Goal: Task Accomplishment & Management: Manage account settings

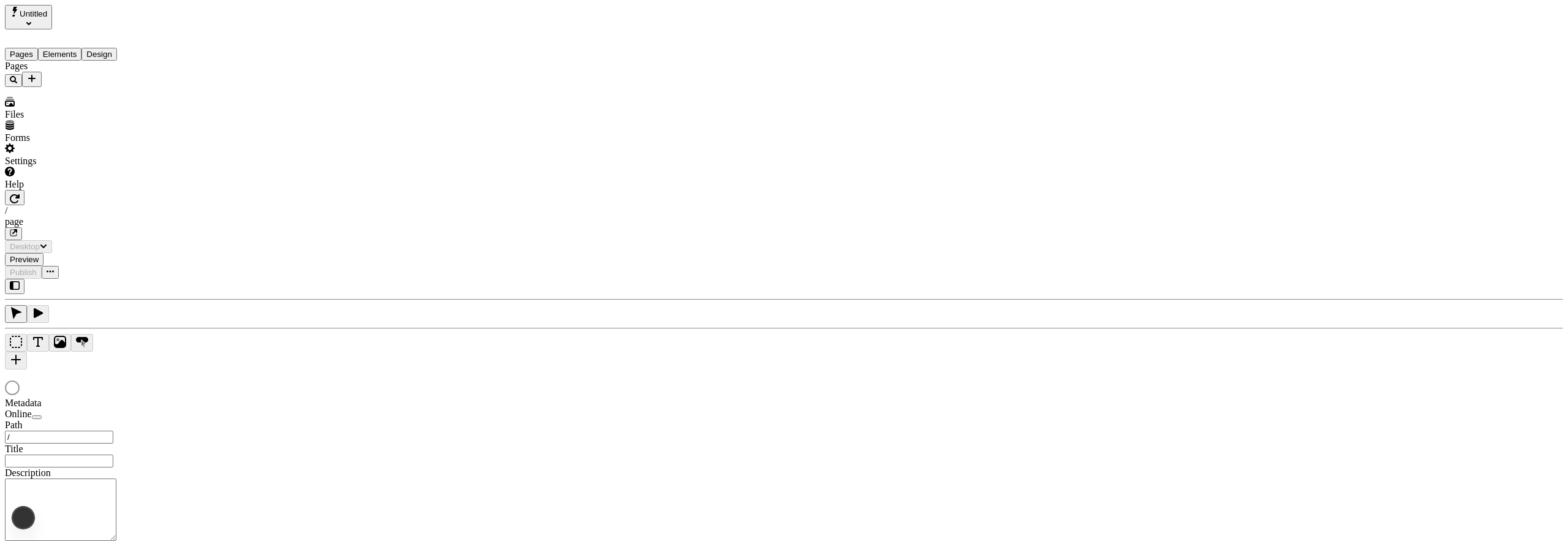
type input "/page"
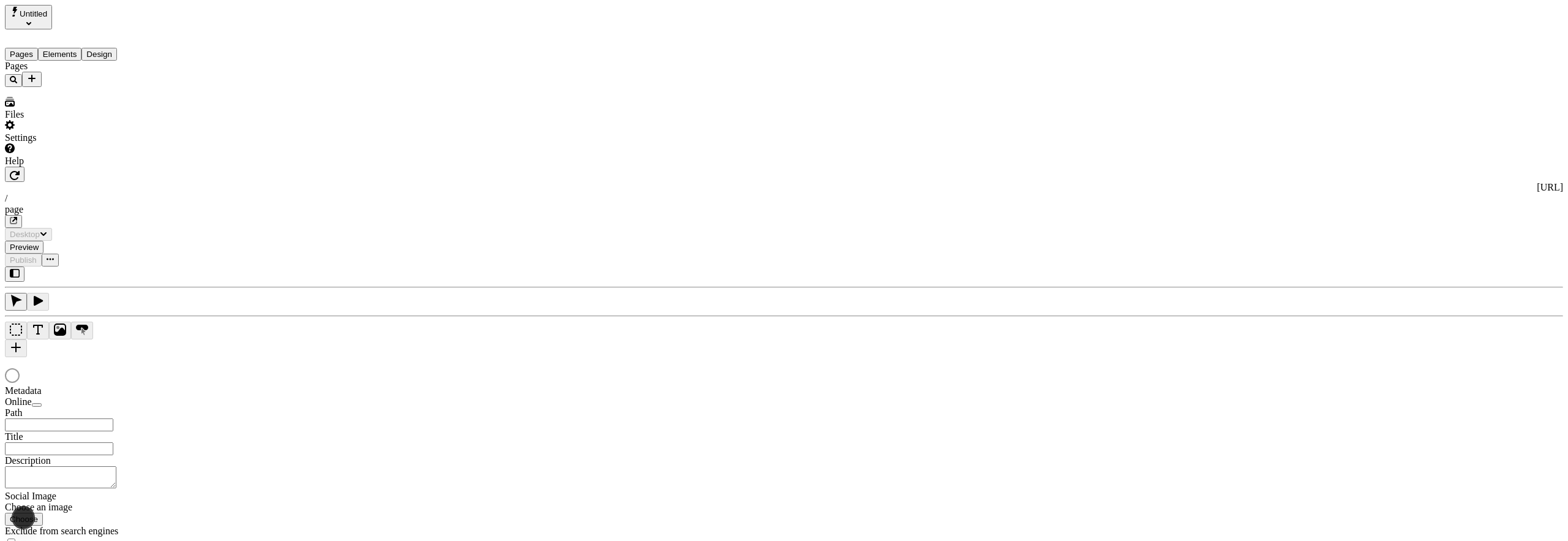
type input "/page"
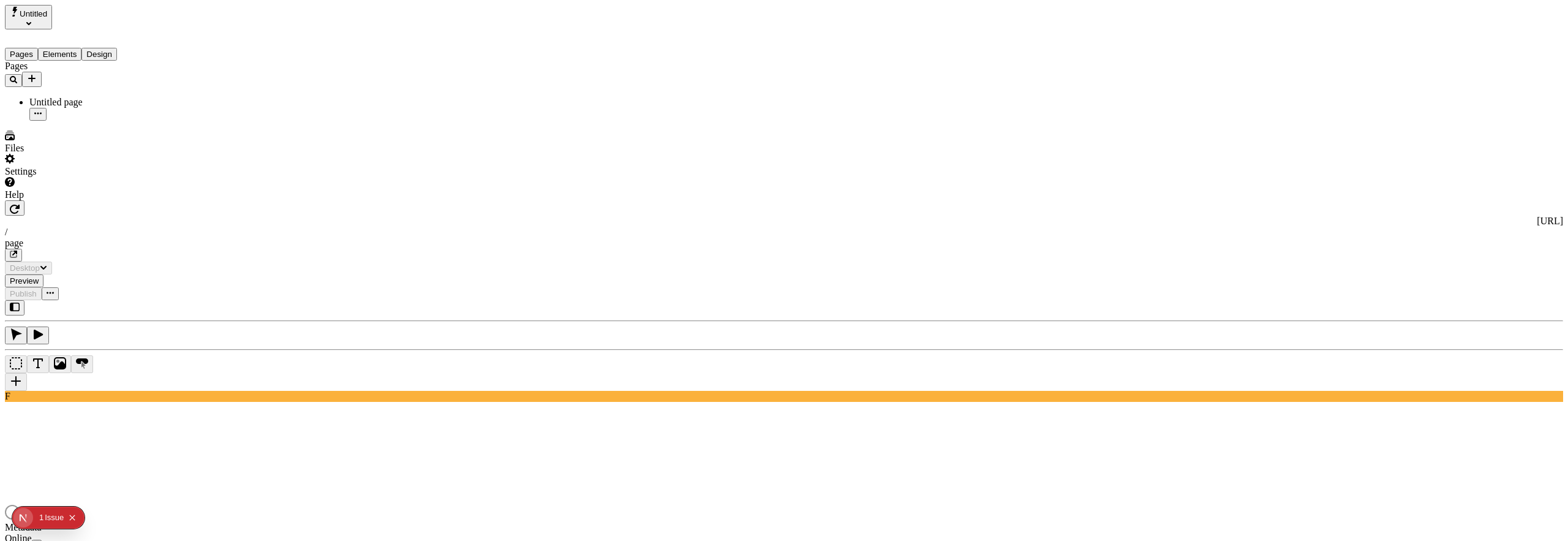
click at [116, 48] on button "Design" at bounding box center [99, 54] width 36 height 13
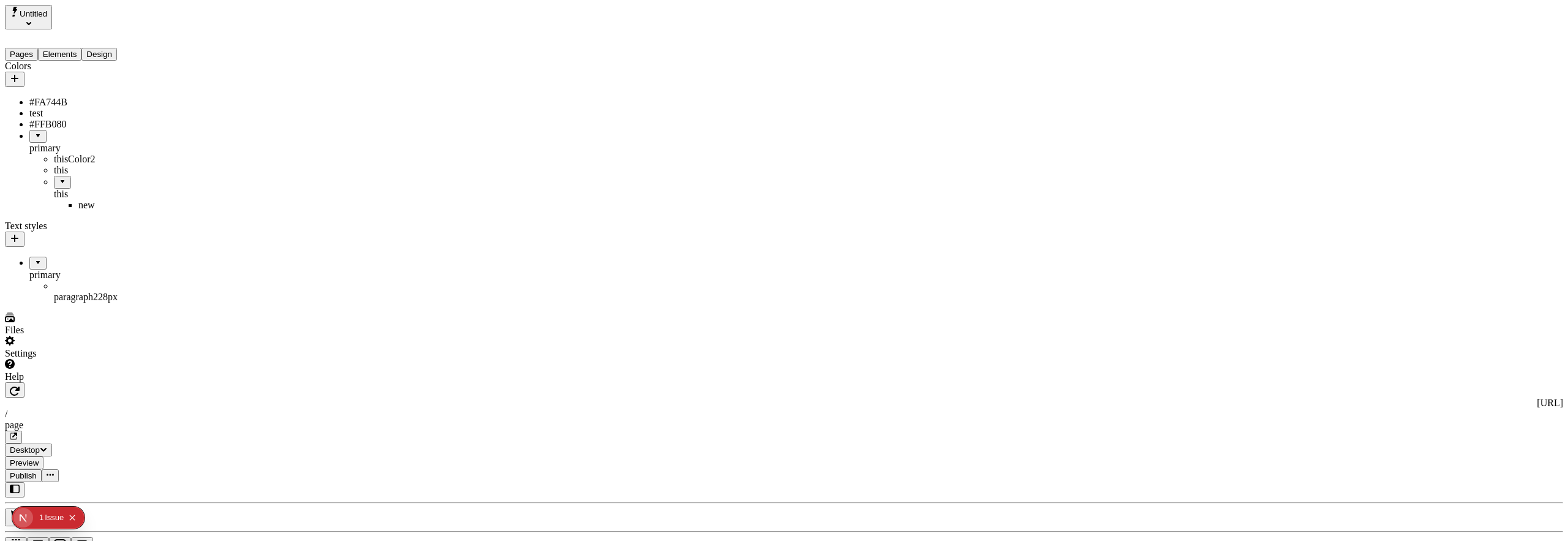
click at [67, 97] on div "#FA744B" at bounding box center [90, 102] width 122 height 11
type input "#D68C76"
click at [211, 201] on button "Save" at bounding box center [196, 195] width 28 height 13
click at [41, 469] on button "Publish" at bounding box center [23, 476] width 36 height 13
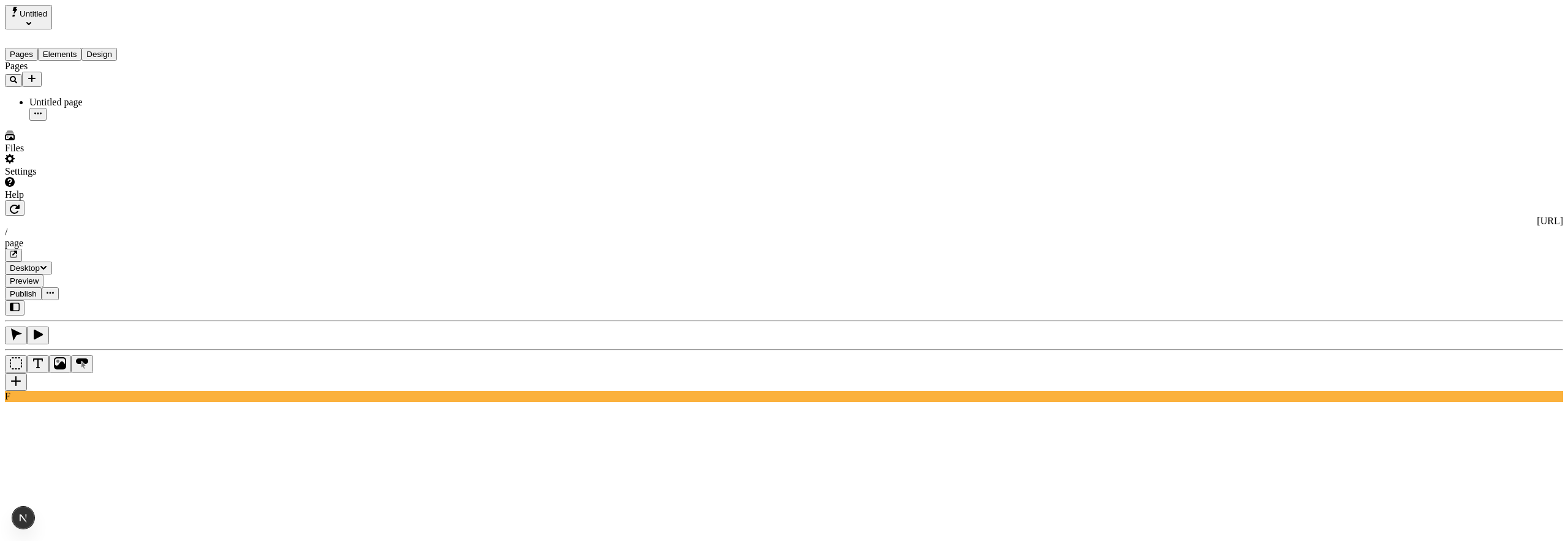
click at [36, 289] on span "Publish" at bounding box center [24, 293] width 27 height 9
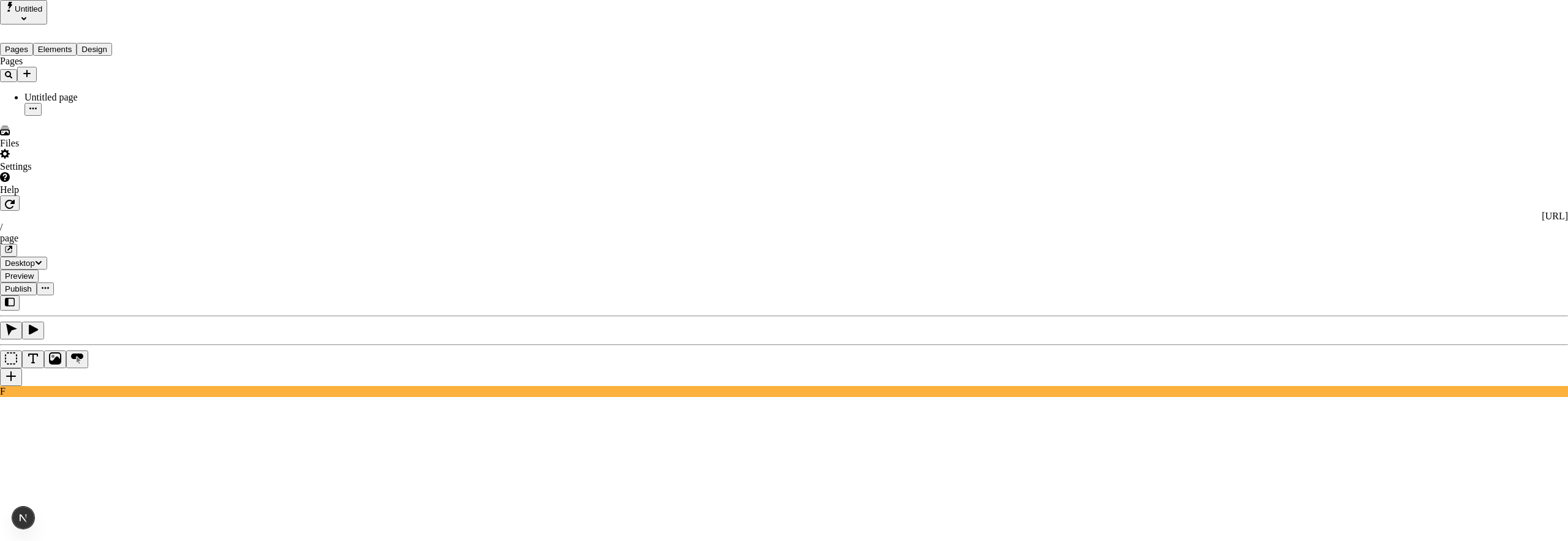
checkbox input "true"
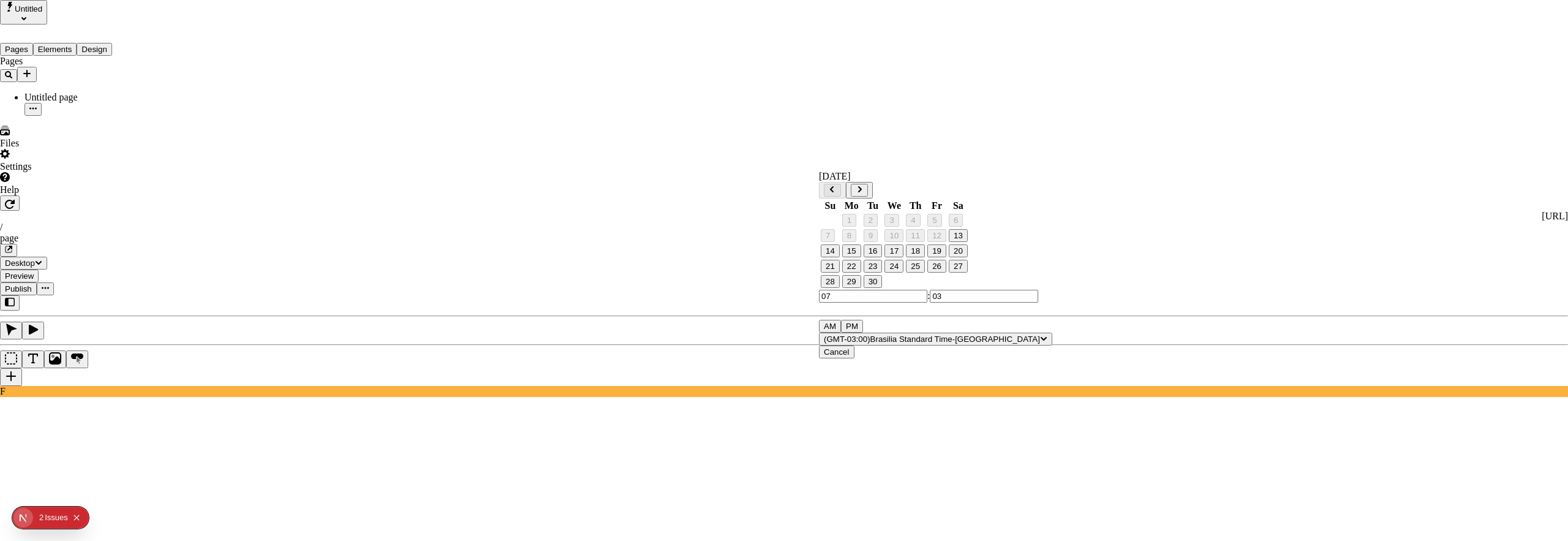
click at [925, 273] on button "25" at bounding box center [915, 266] width 19 height 13
drag, startPoint x: 768, startPoint y: 414, endPoint x: 769, endPoint y: 390, distance: 24.0
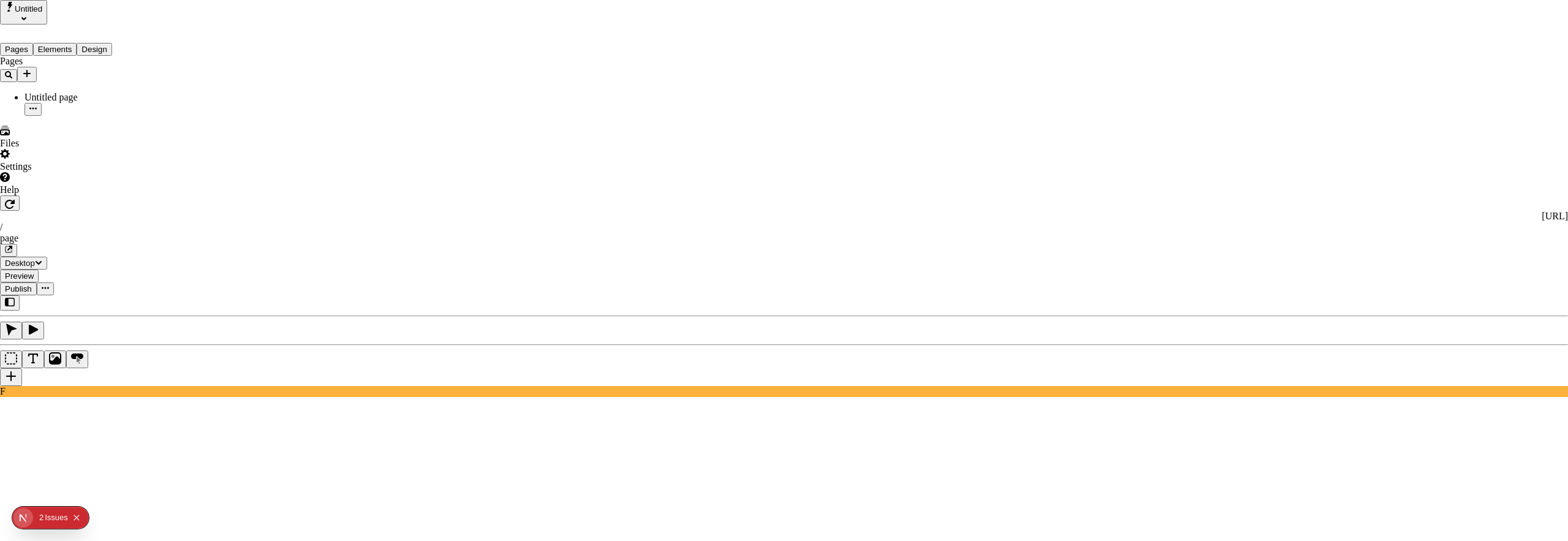
drag, startPoint x: 652, startPoint y: 218, endPoint x: 597, endPoint y: 218, distance: 55.0
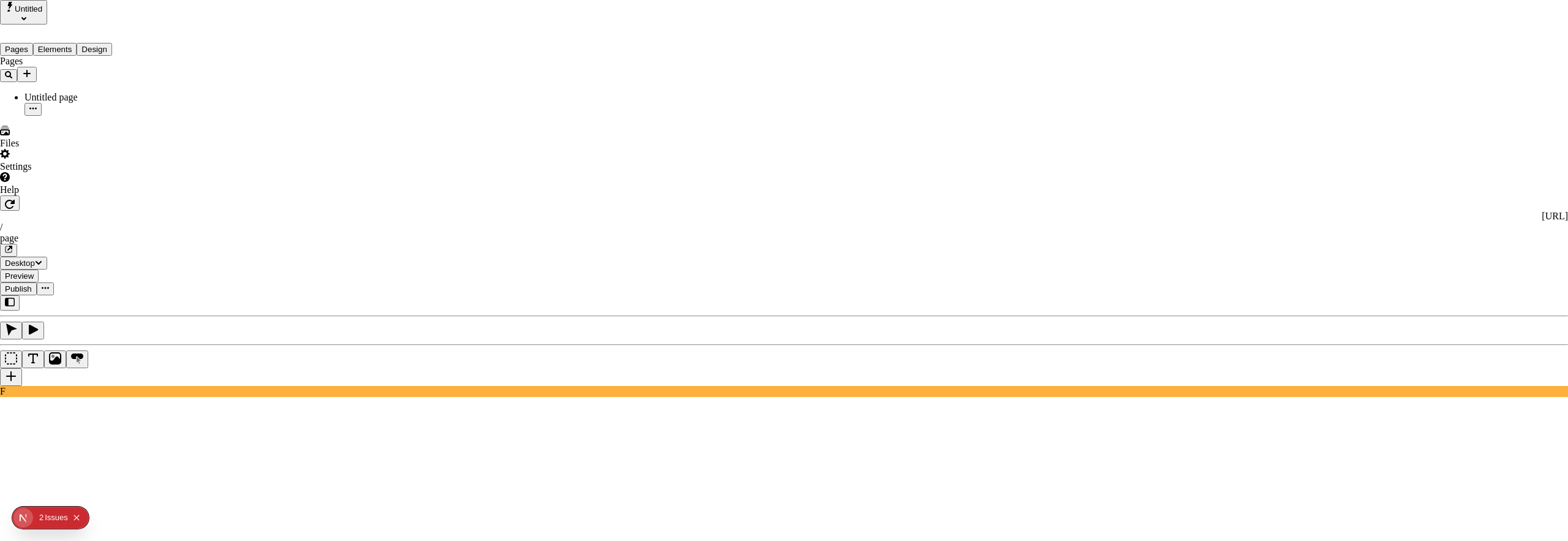
drag, startPoint x: 982, startPoint y: 449, endPoint x: 979, endPoint y: 443, distance: 6.7
checkbox input "true"
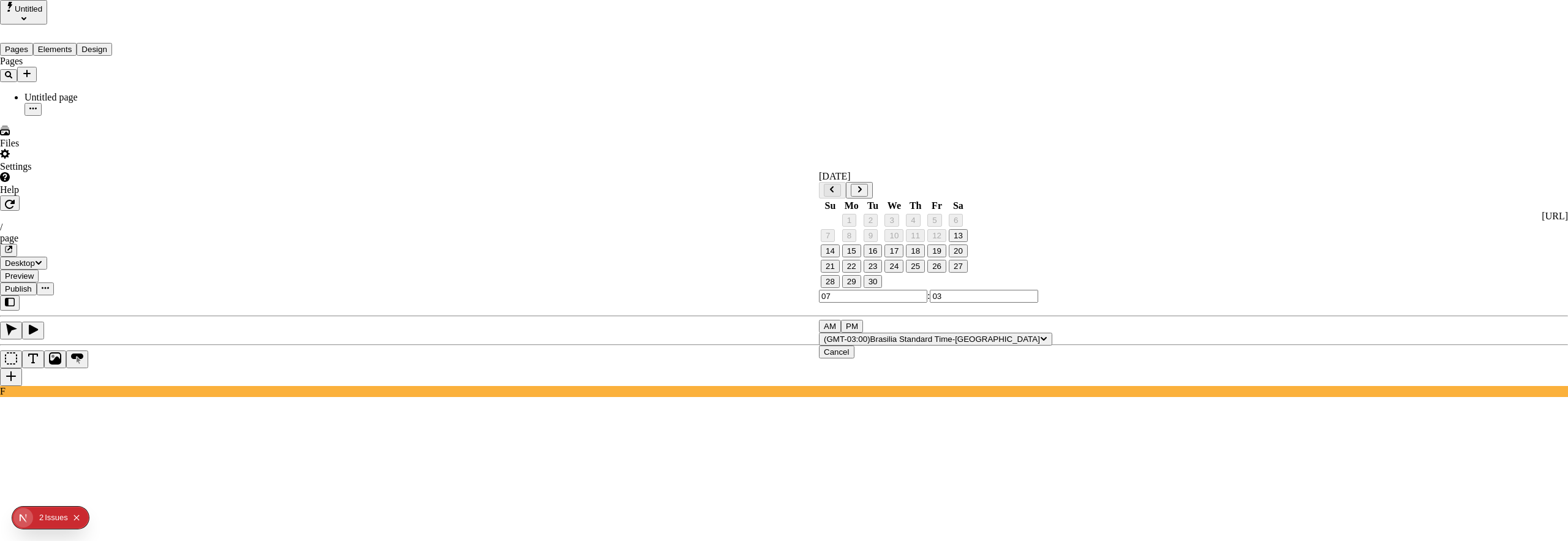
click at [925, 273] on button "25" at bounding box center [915, 266] width 19 height 13
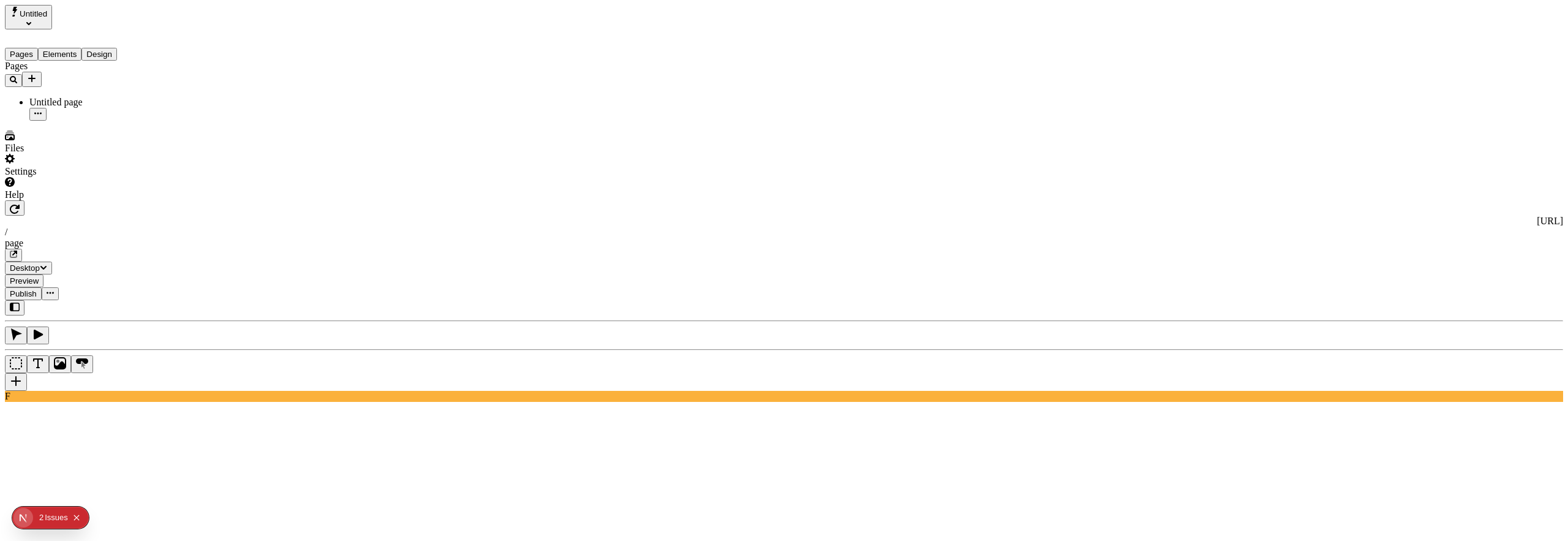
click at [41, 288] on button "Publish" at bounding box center [23, 294] width 36 height 13
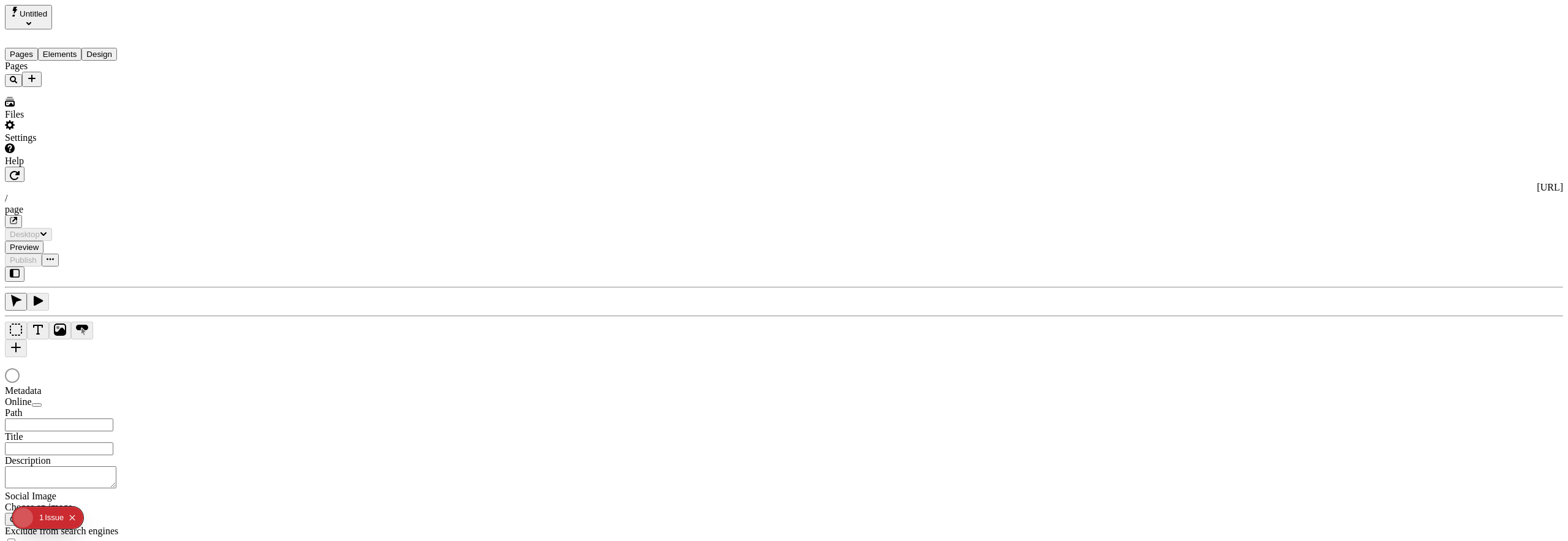
type input "/page"
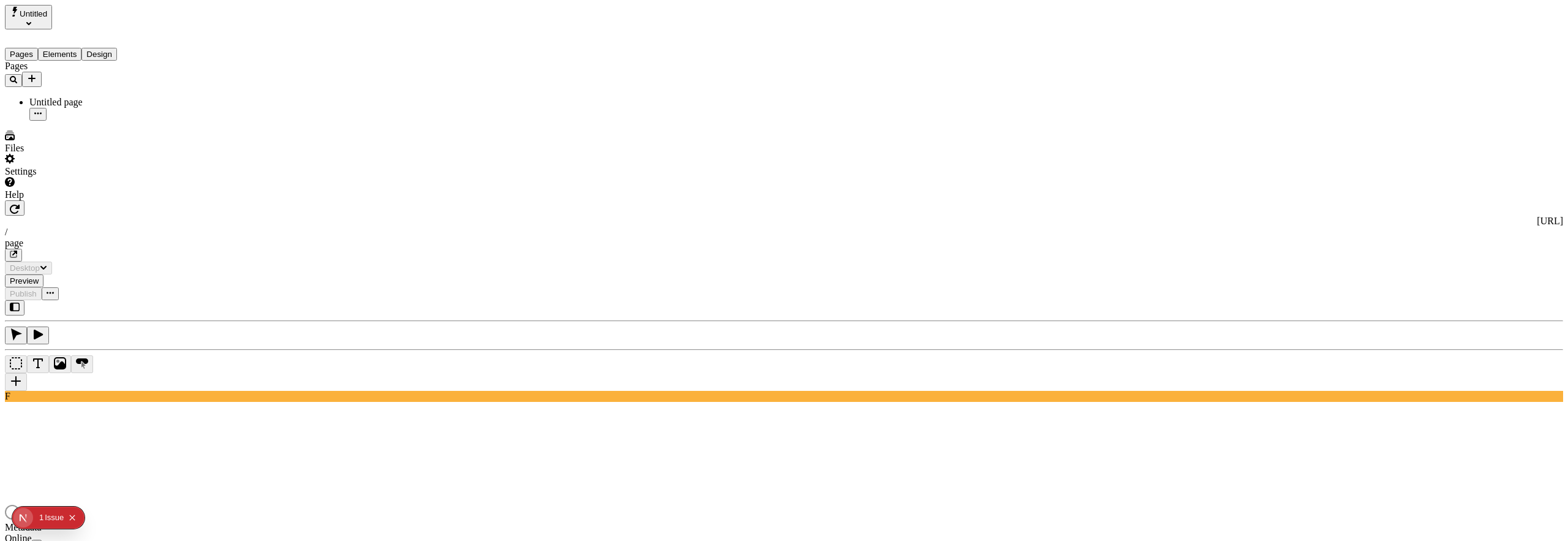
click at [750, 505] on div at bounding box center [784, 513] width 1558 height 17
click at [48, 97] on div "Untitled page" at bounding box center [90, 102] width 122 height 11
drag, startPoint x: 62, startPoint y: 31, endPoint x: 66, endPoint y: 37, distance: 7.2
click at [62, 31] on div "Pages Elements Design" at bounding box center [78, 45] width 147 height 31
click at [67, 48] on button "Elements" at bounding box center [60, 54] width 44 height 13
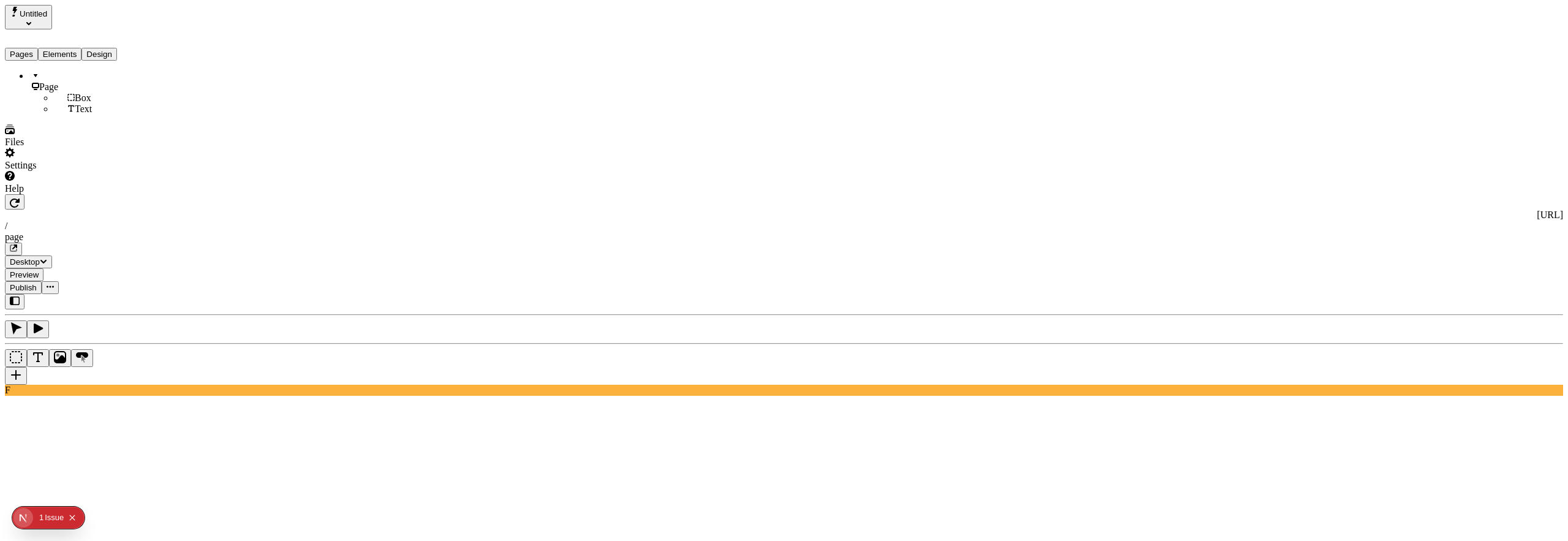
click at [115, 48] on button "Design" at bounding box center [99, 54] width 36 height 13
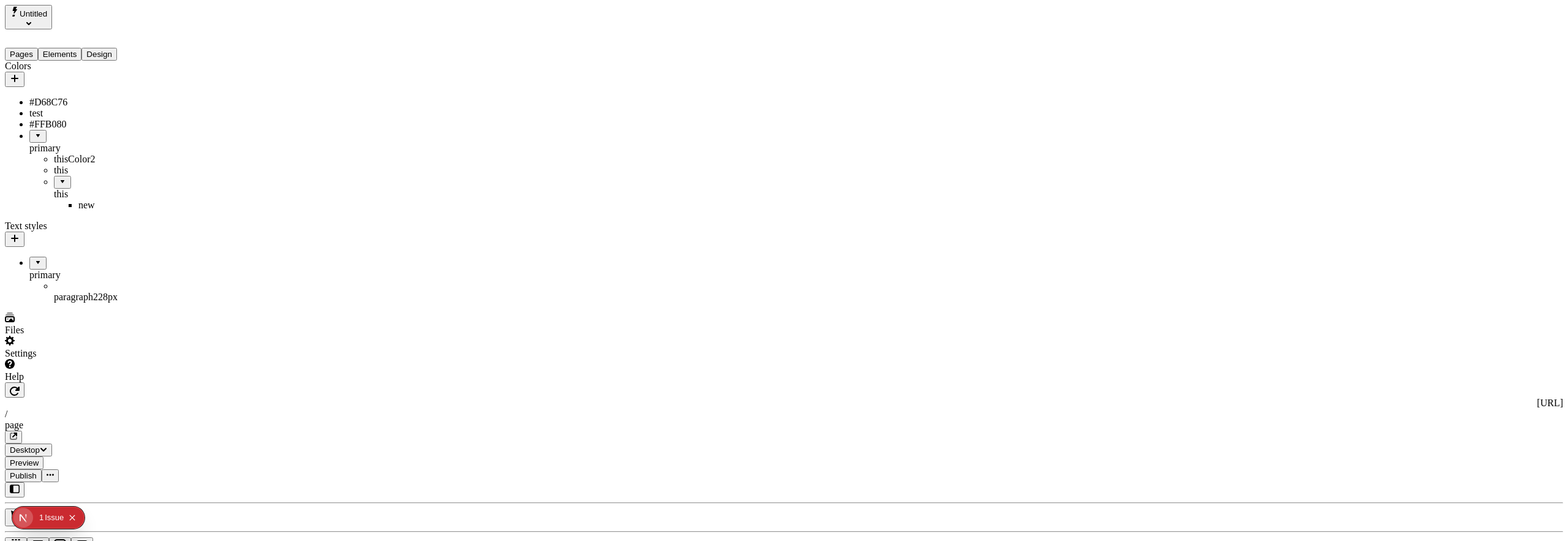
click at [41, 119] on div "#FFB080" at bounding box center [90, 124] width 122 height 11
type input "#ED772D"
click at [206, 236] on span "Save" at bounding box center [197, 231] width 19 height 9
click at [36, 471] on span "Publish" at bounding box center [24, 475] width 27 height 9
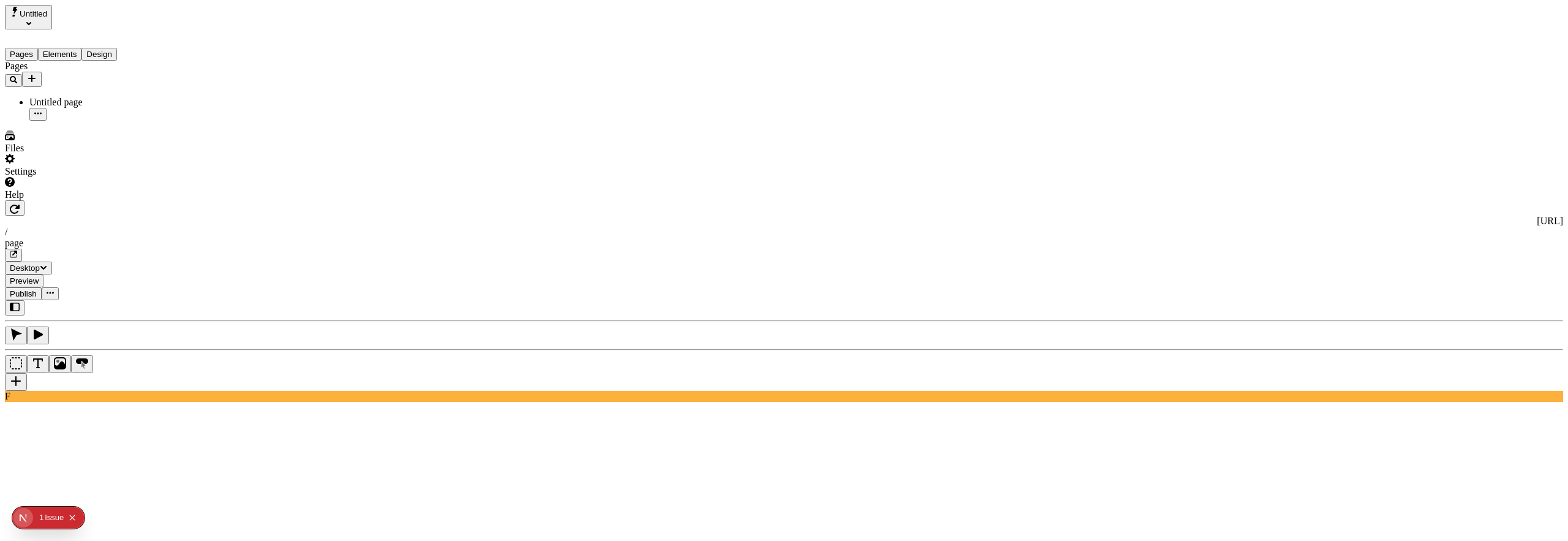
click at [36, 289] on span "Publish" at bounding box center [24, 293] width 27 height 9
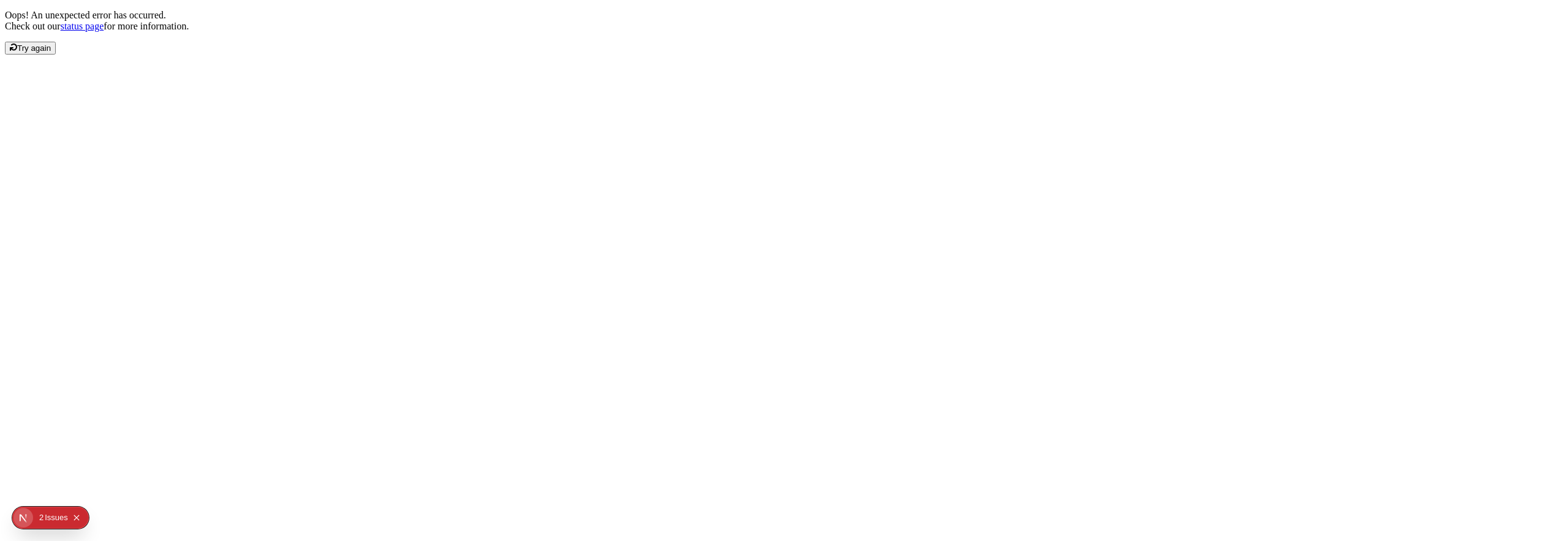
click at [51, 53] on span "Try again" at bounding box center [34, 48] width 34 height 9
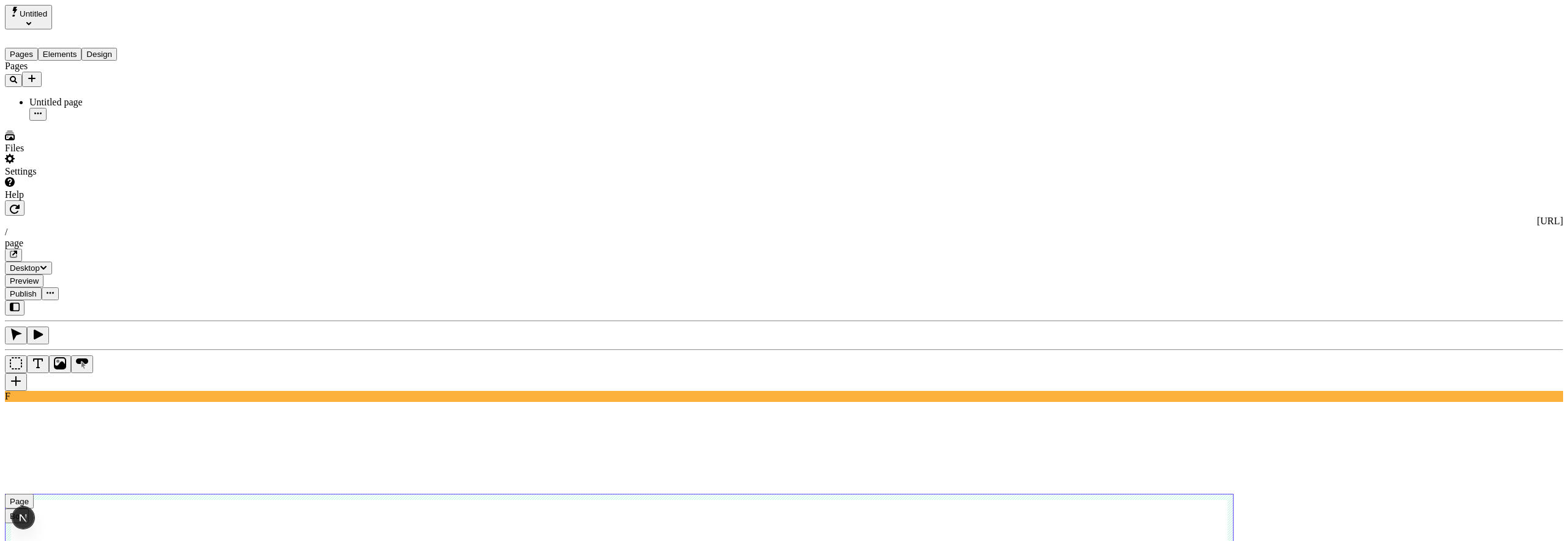
click at [36, 289] on span "Publish" at bounding box center [24, 293] width 27 height 9
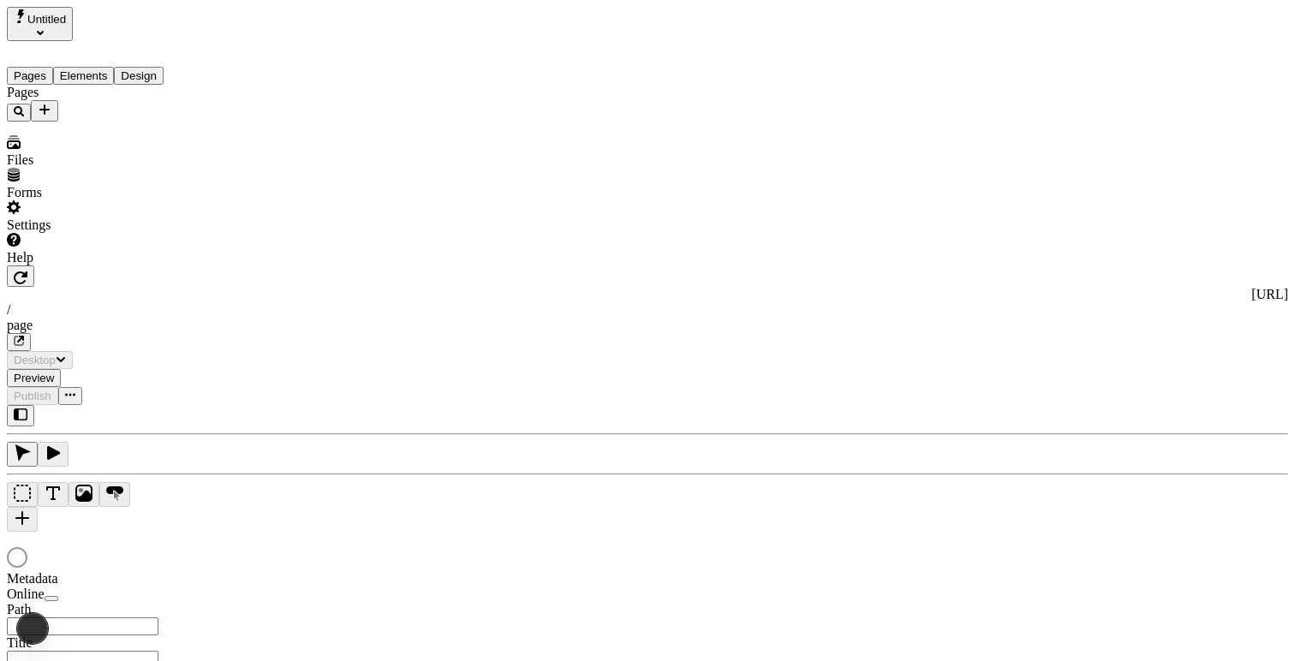
type input "/page"
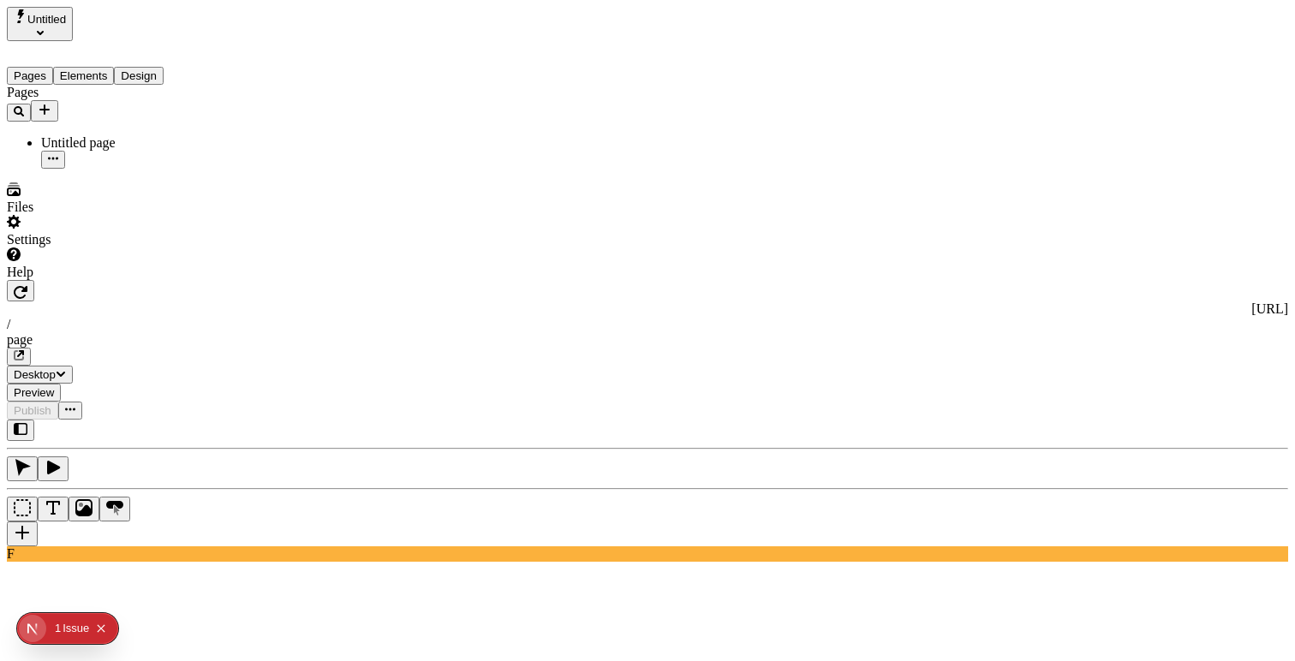
click at [156, 67] on button "Design" at bounding box center [139, 76] width 50 height 18
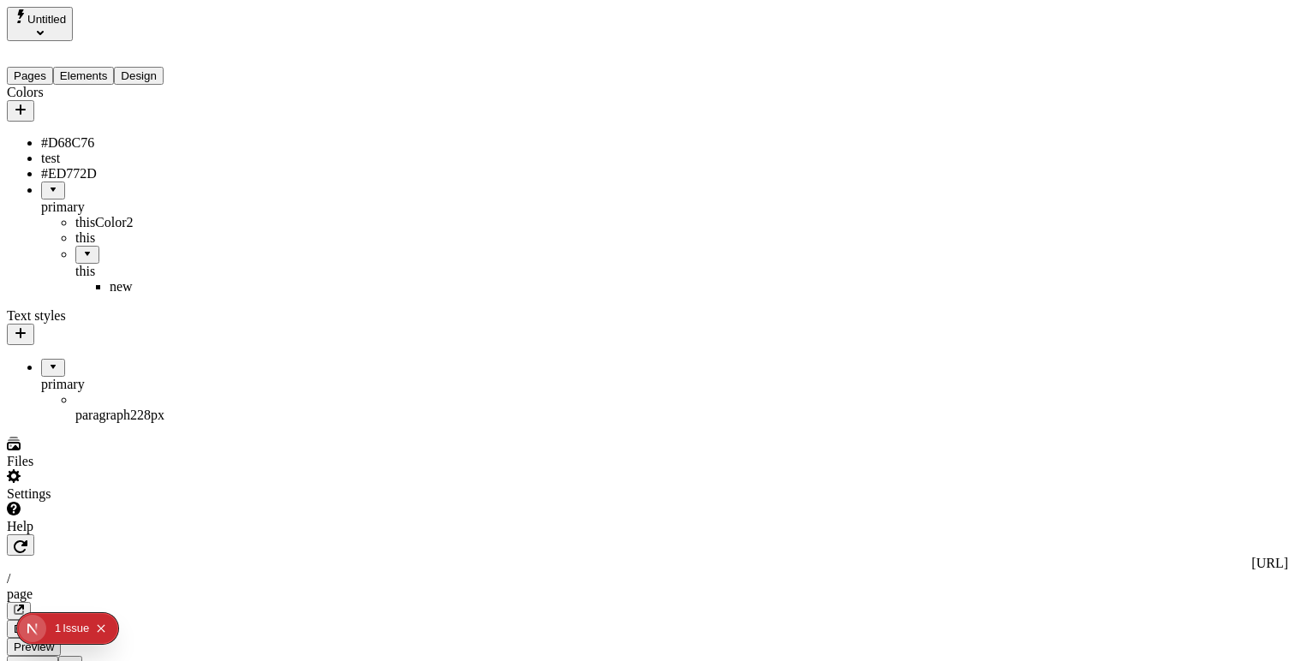
click at [65, 135] on div "#D68C76" at bounding box center [126, 142] width 171 height 15
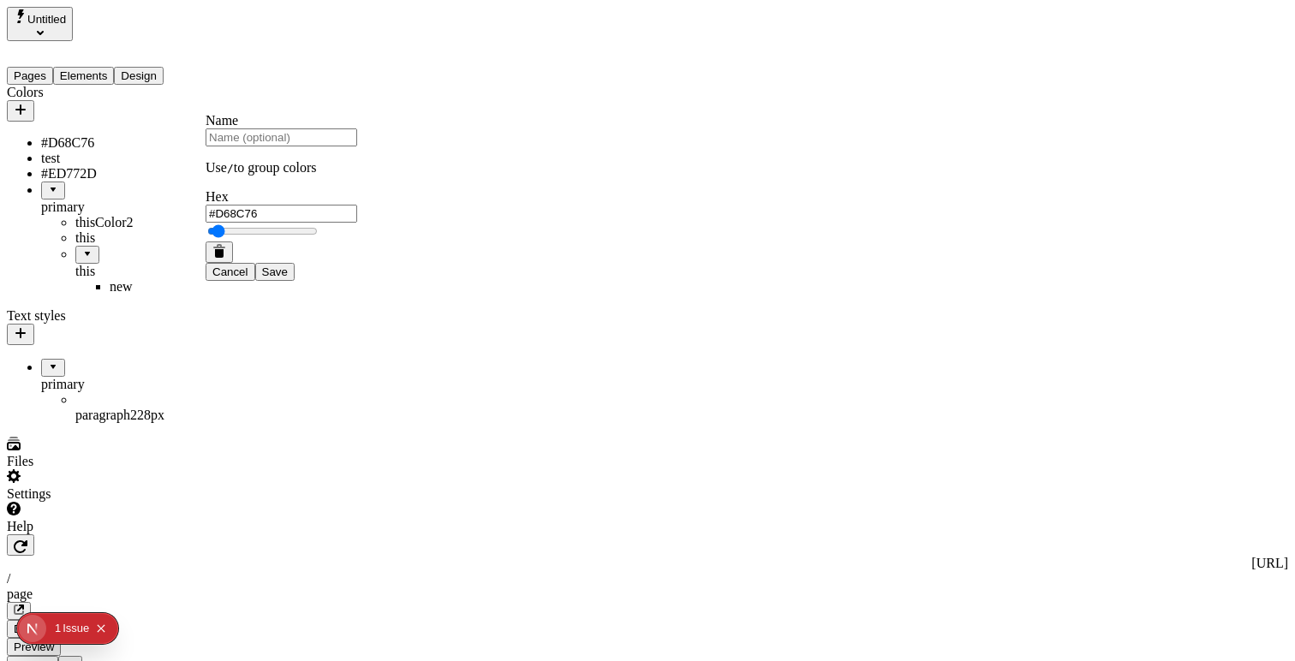
click at [51, 658] on span "Publish" at bounding box center [33, 664] width 38 height 13
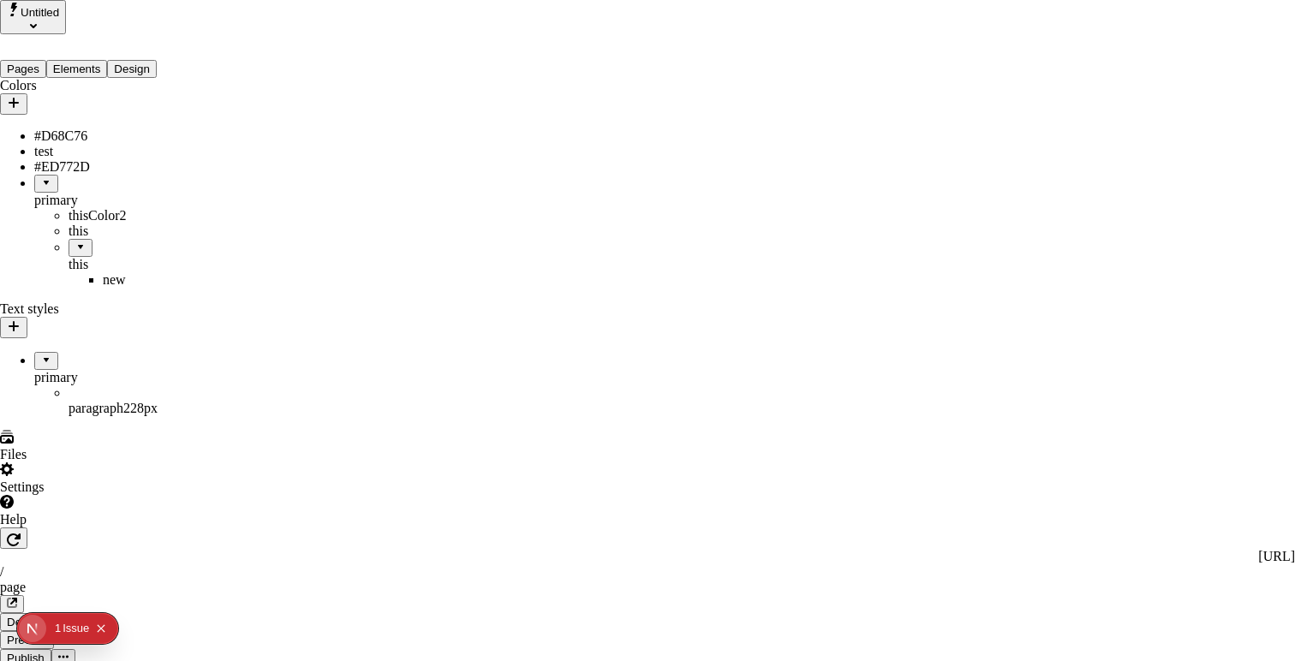
click at [775, 210] on span "Rename" at bounding box center [752, 217] width 45 height 15
click at [822, 226] on input "Version name" at bounding box center [806, 217] width 152 height 18
type input "teste"
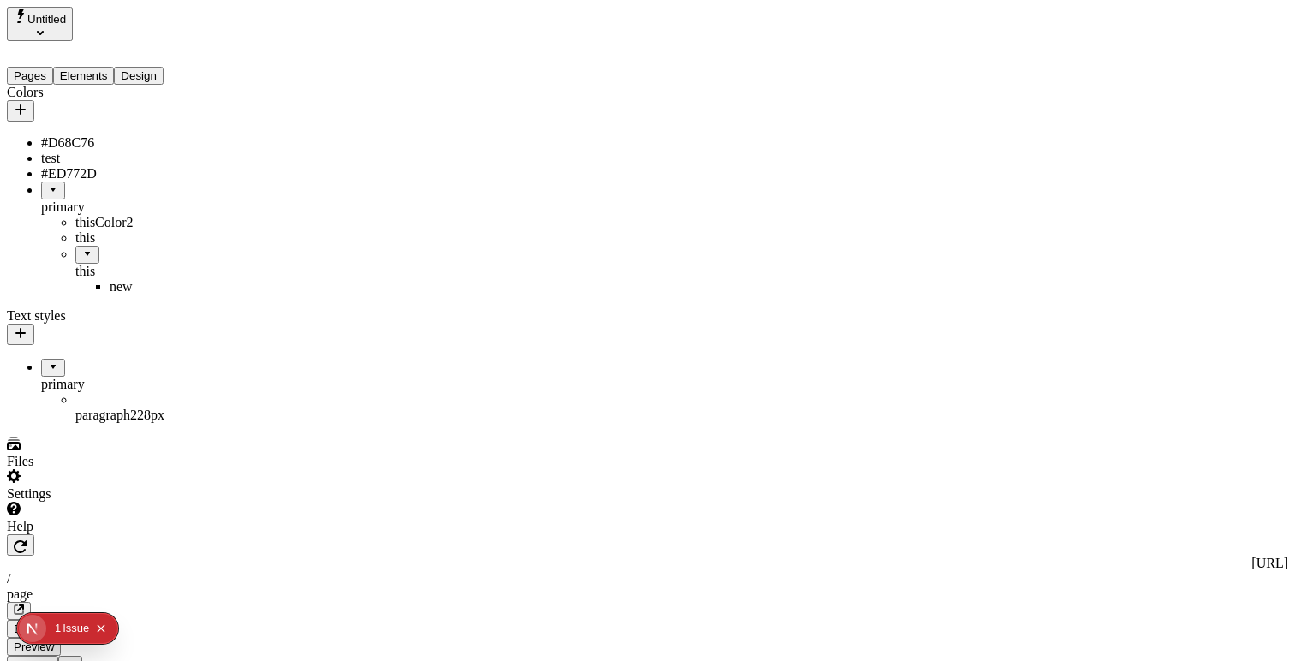
click at [51, 658] on span "Publish" at bounding box center [33, 664] width 38 height 13
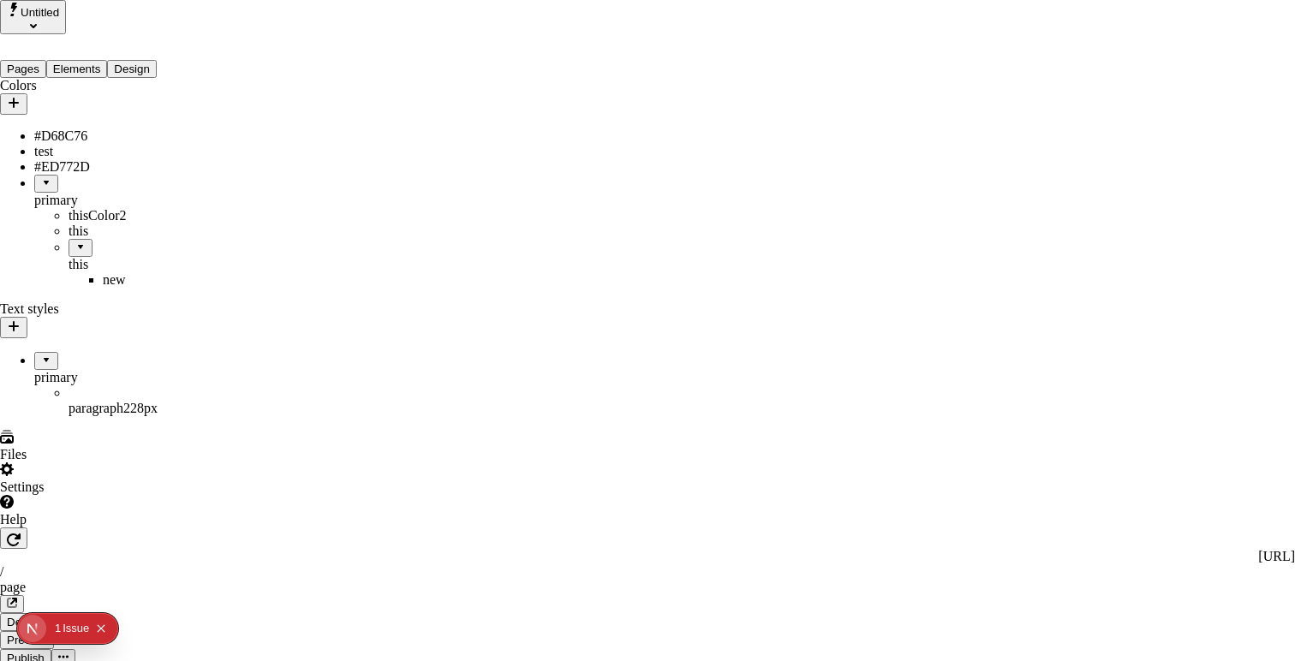
drag, startPoint x: 766, startPoint y: 123, endPoint x: 722, endPoint y: 124, distance: 44.5
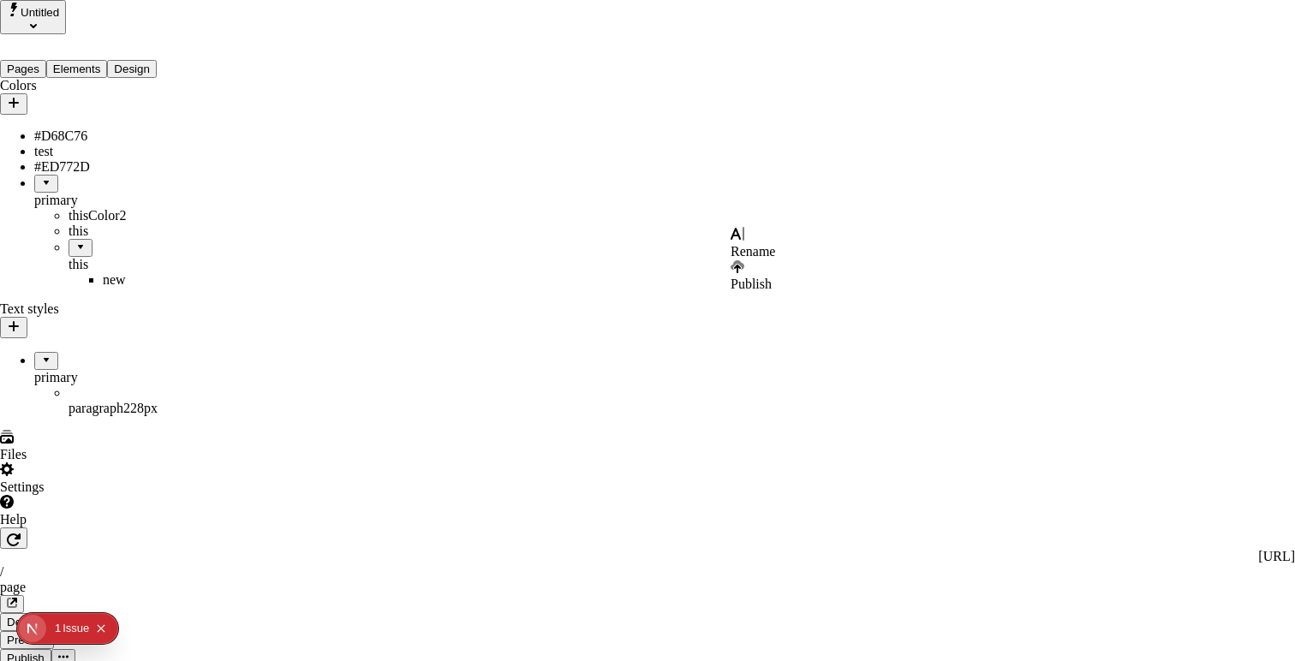
click at [775, 237] on div "Rename" at bounding box center [752, 243] width 45 height 33
click at [796, 260] on input "Version name" at bounding box center [806, 251] width 152 height 18
type input "testestestestes"
click at [80, 628] on div "Issue" at bounding box center [76, 628] width 27 height 31
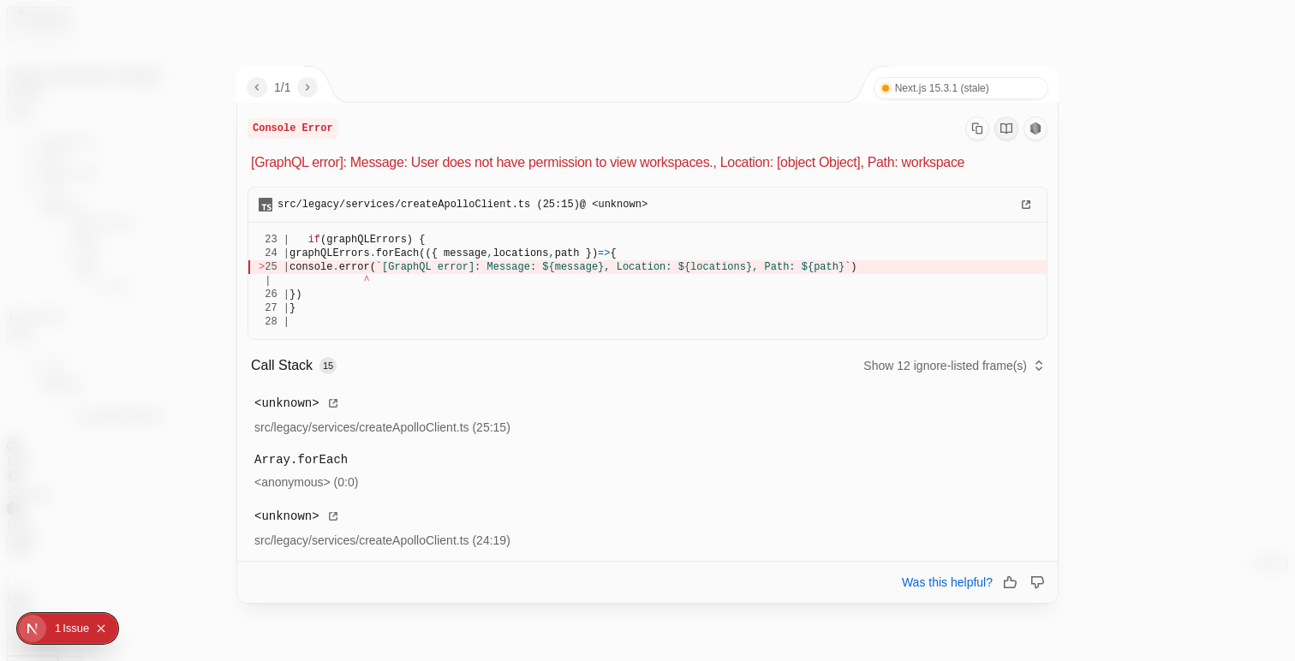
click at [646, 69] on div "1 / 1 Next.js 15.3.1 (stale) Turbopack" at bounding box center [648, 85] width 822 height 36
click at [1116, 563] on div at bounding box center [647, 330] width 1295 height 661
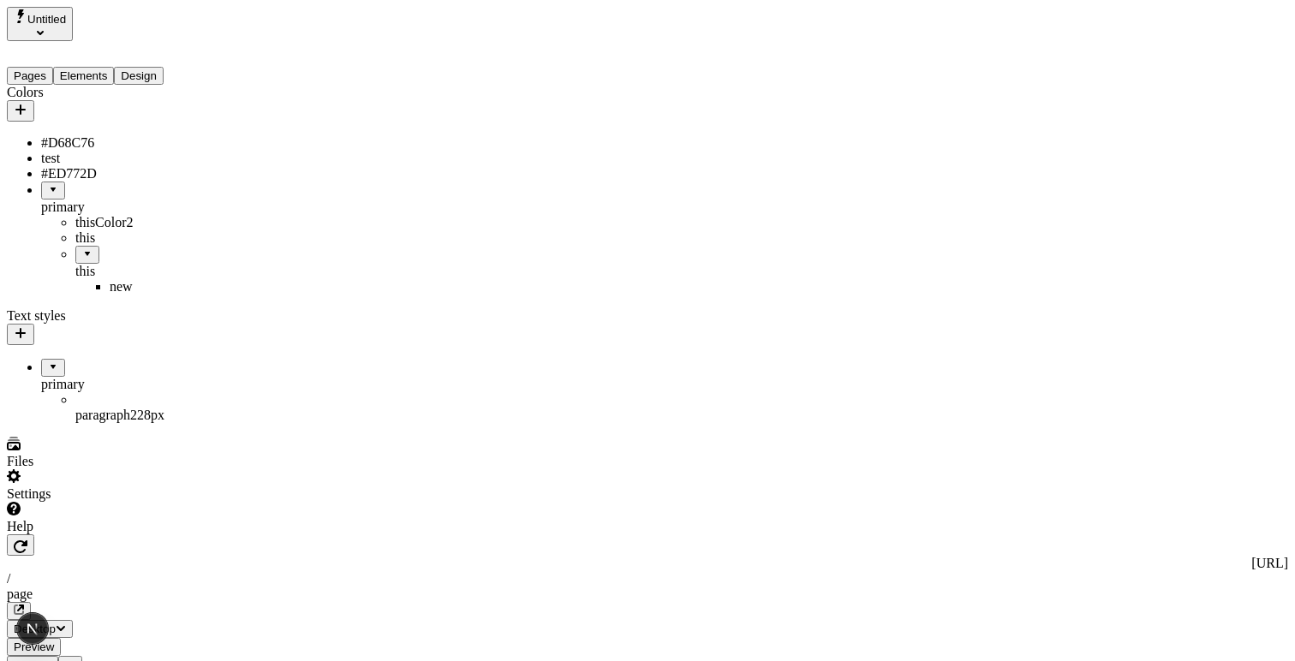
click at [51, 658] on span "Publish" at bounding box center [33, 664] width 38 height 13
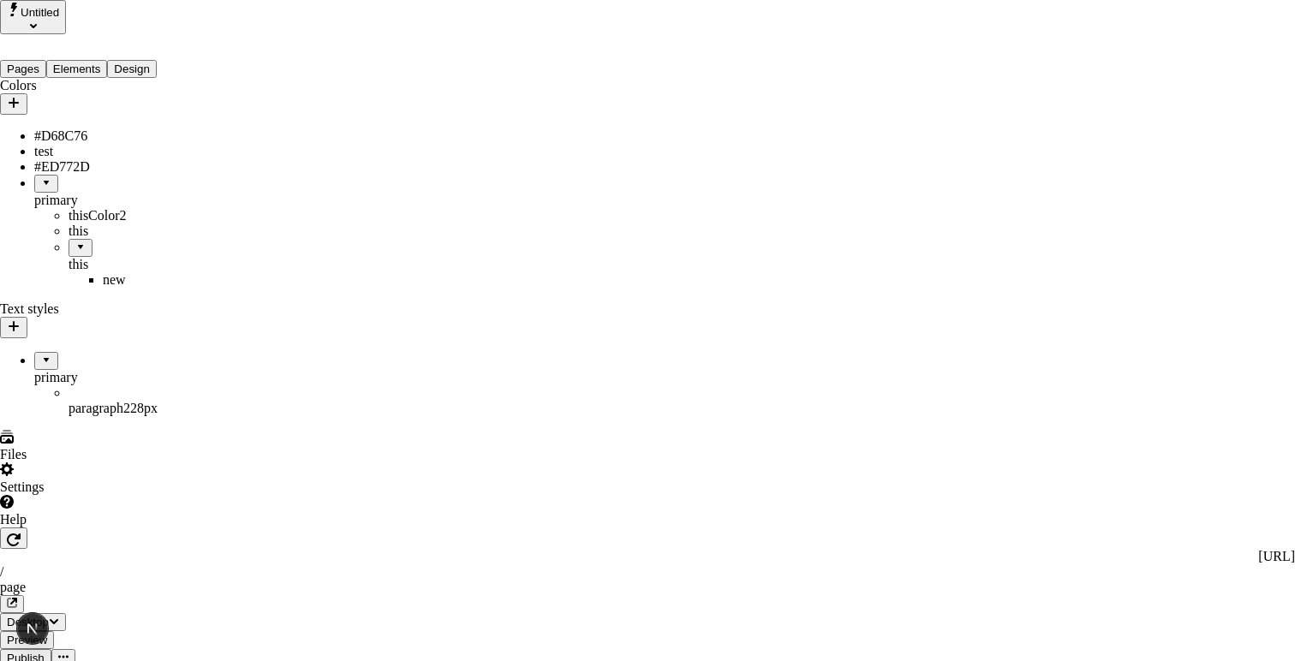
click at [775, 215] on span "Rename" at bounding box center [752, 217] width 45 height 15
click at [780, 226] on input "Version name" at bounding box center [806, 217] width 152 height 18
type input "teste"
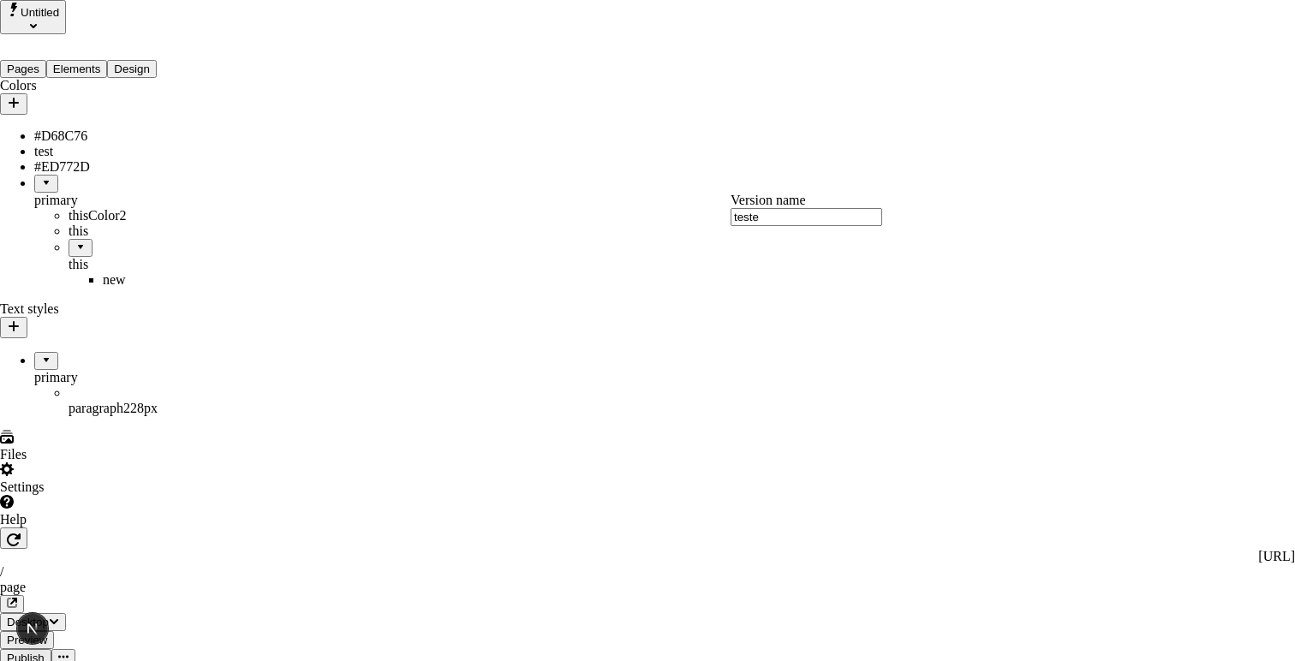
click at [771, 242] on span "Publish" at bounding box center [750, 249] width 41 height 15
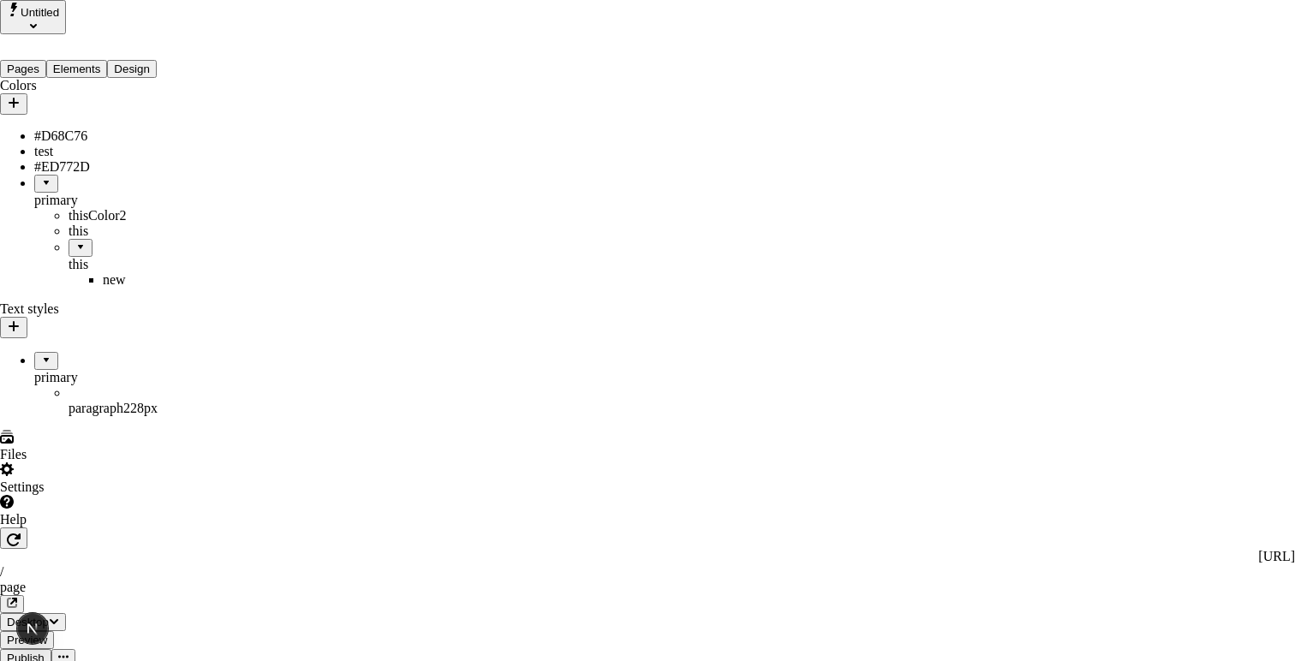
click at [775, 211] on span "Rename" at bounding box center [752, 217] width 45 height 15
type input "mais um testes"
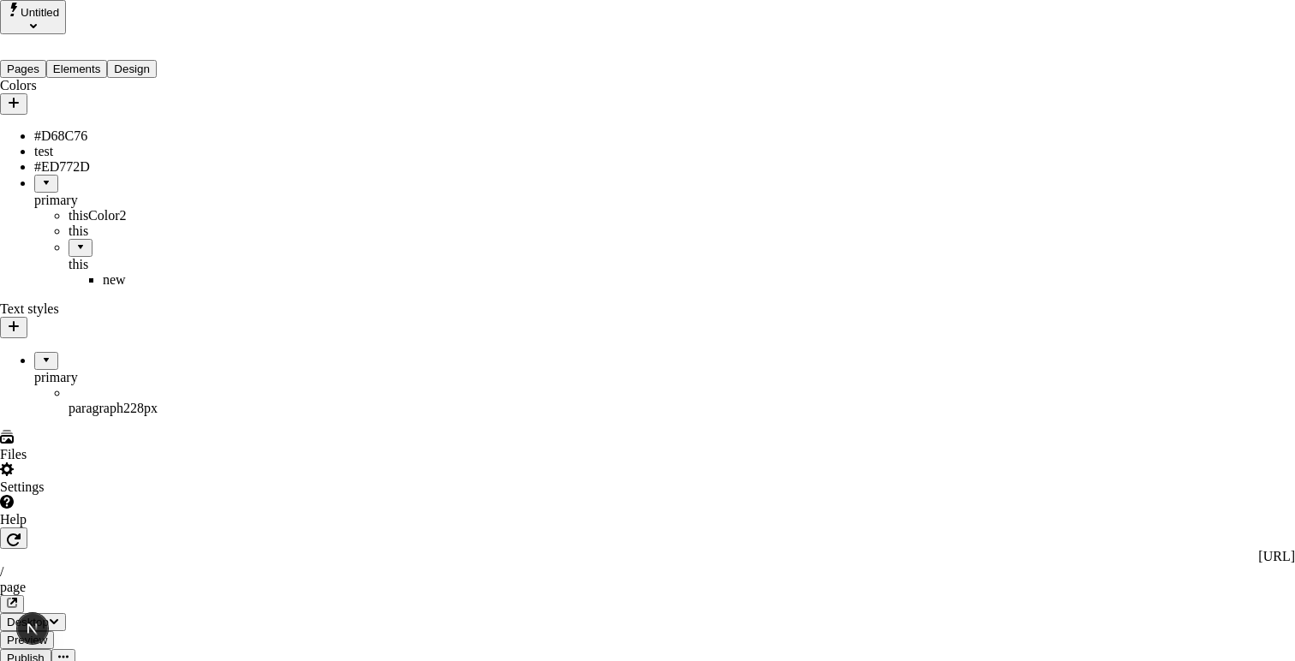
click at [771, 242] on span "Publish" at bounding box center [750, 249] width 41 height 15
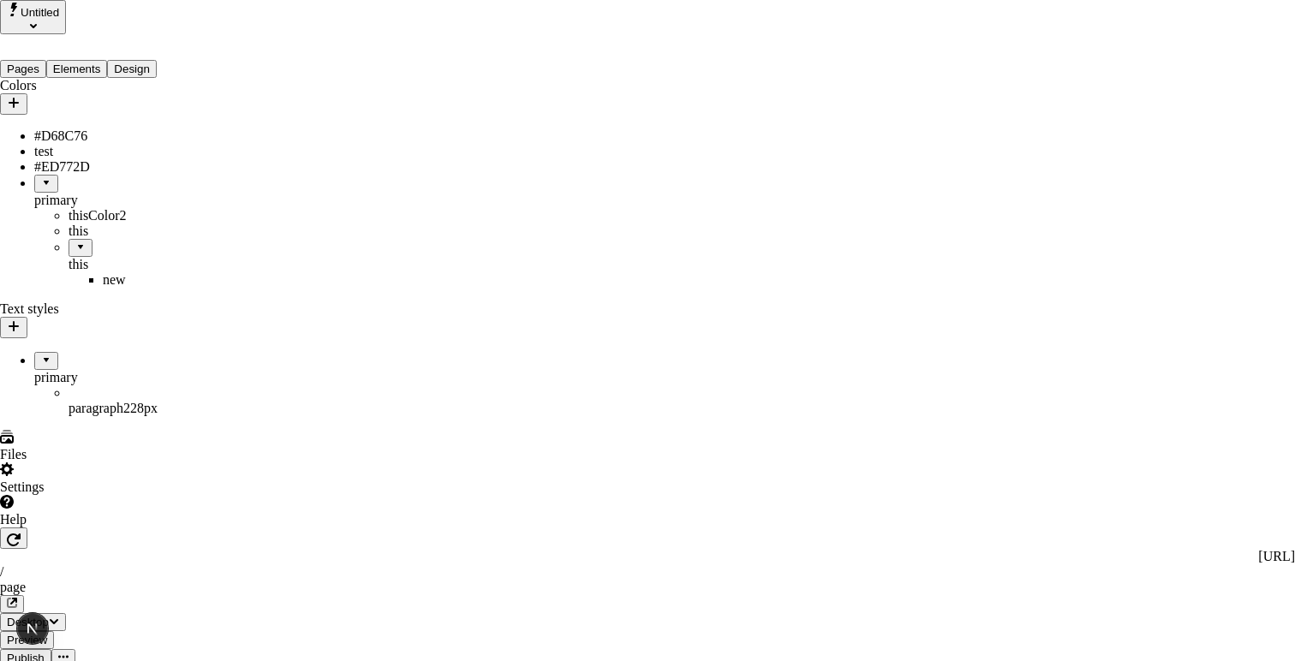
click at [775, 331] on div "Publish" at bounding box center [752, 344] width 45 height 33
drag, startPoint x: 641, startPoint y: 116, endPoint x: 647, endPoint y: 124, distance: 9.8
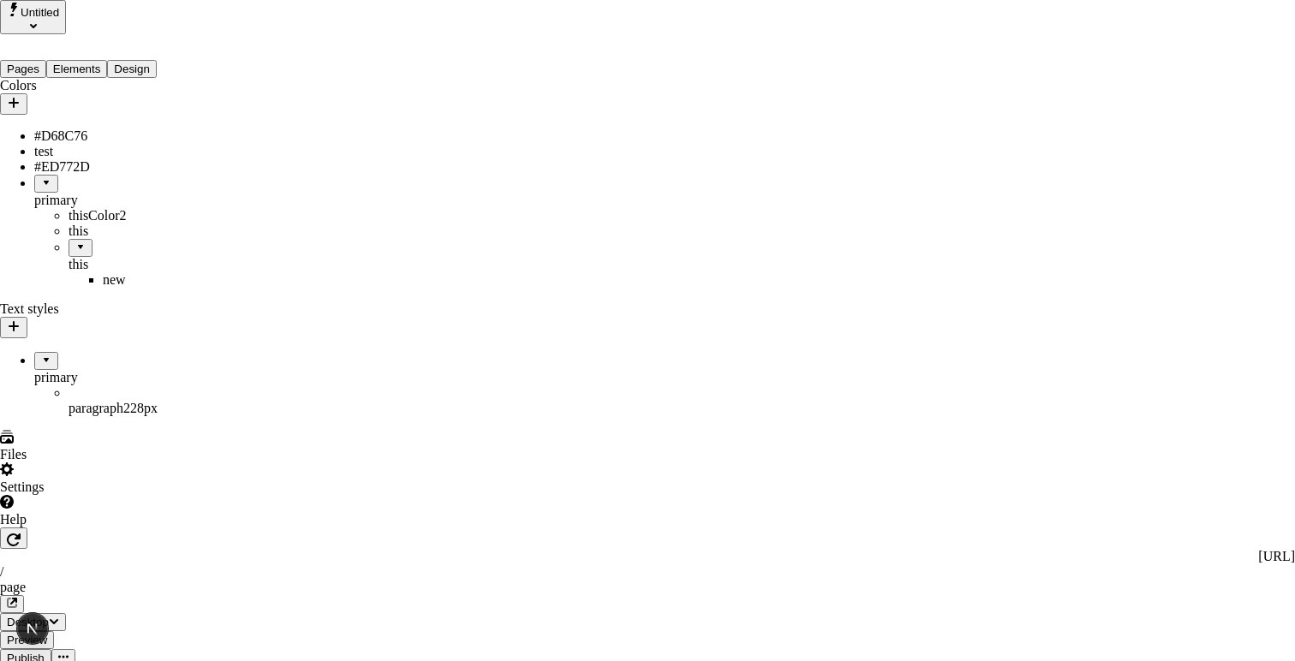
drag, startPoint x: 372, startPoint y: 340, endPoint x: 371, endPoint y: 354, distance: 14.6
checkbox input "true"
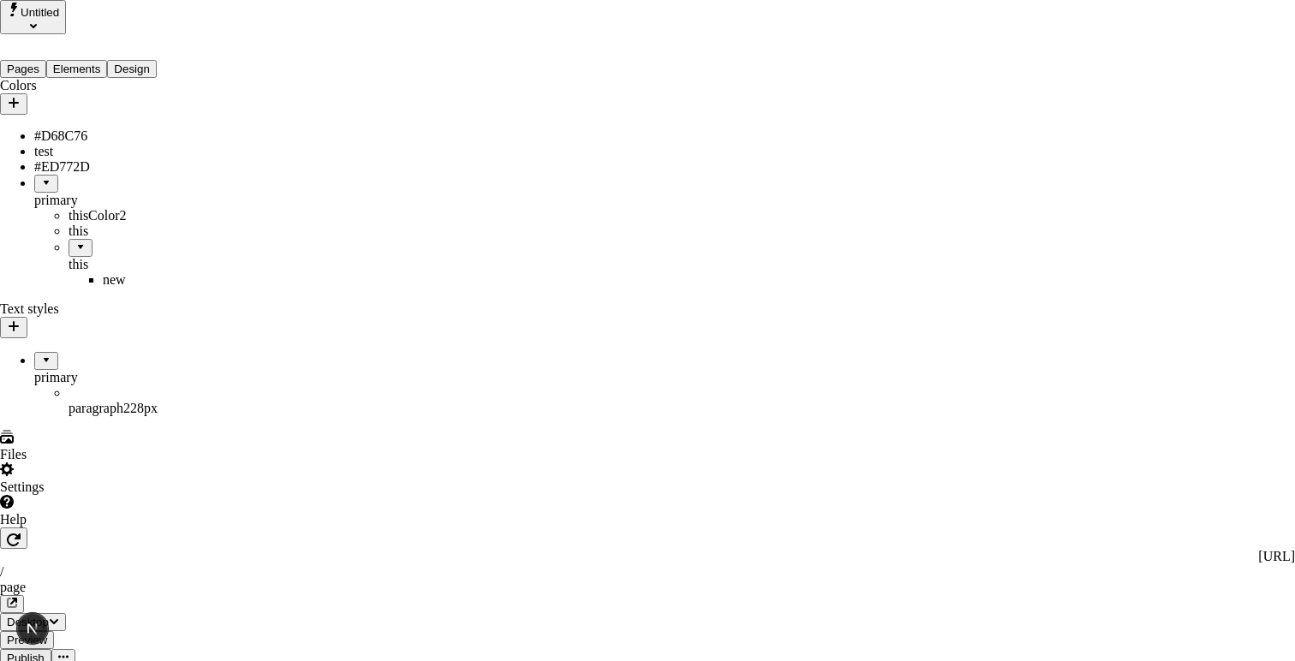
checkbox input "true"
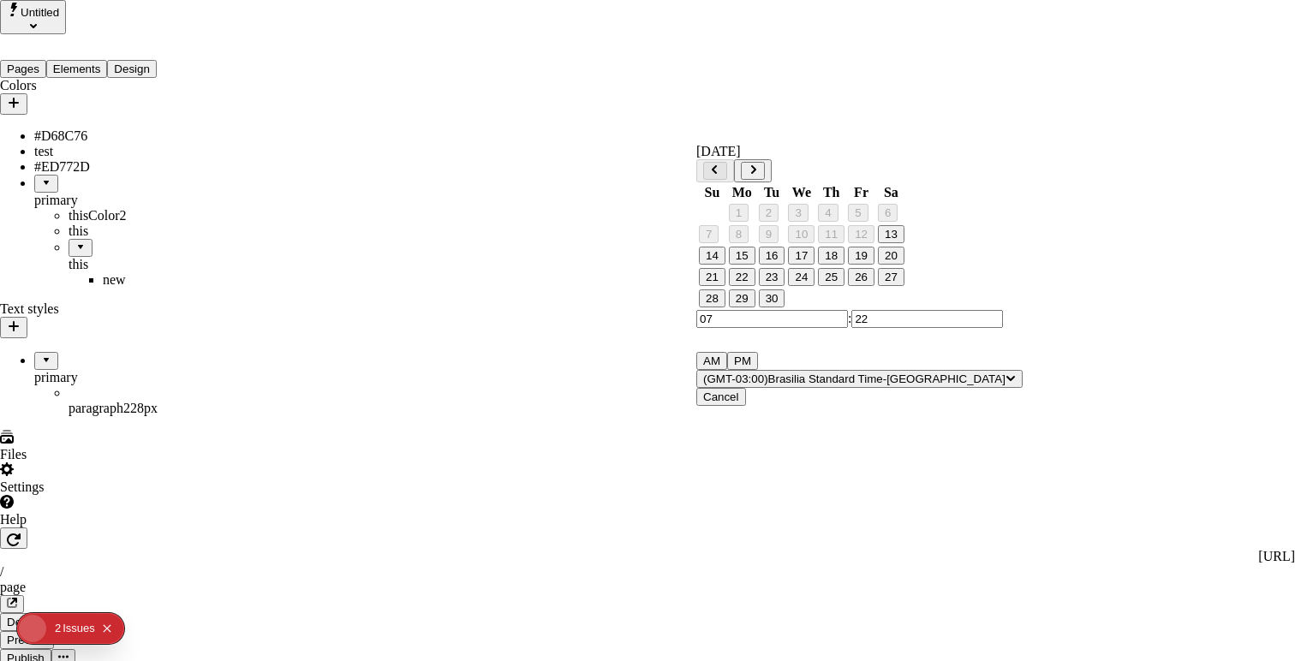
click at [896, 286] on button "27" at bounding box center [891, 277] width 27 height 18
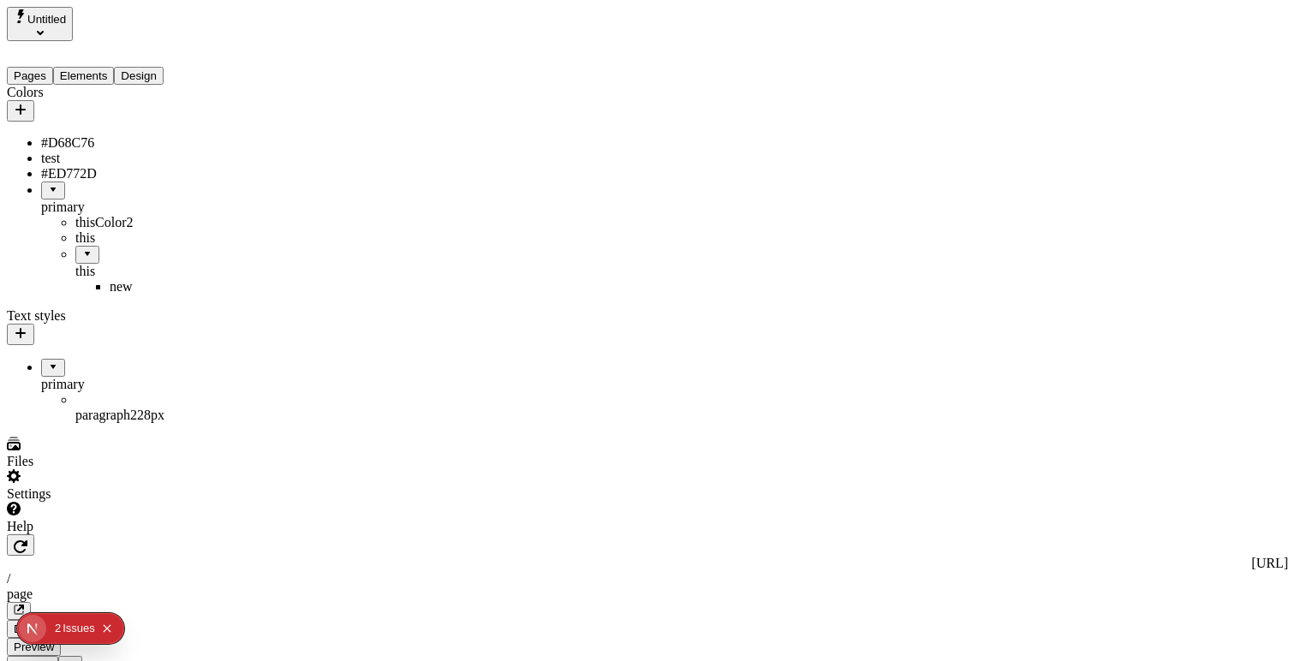
click at [51, 658] on span "Publish" at bounding box center [33, 664] width 38 height 13
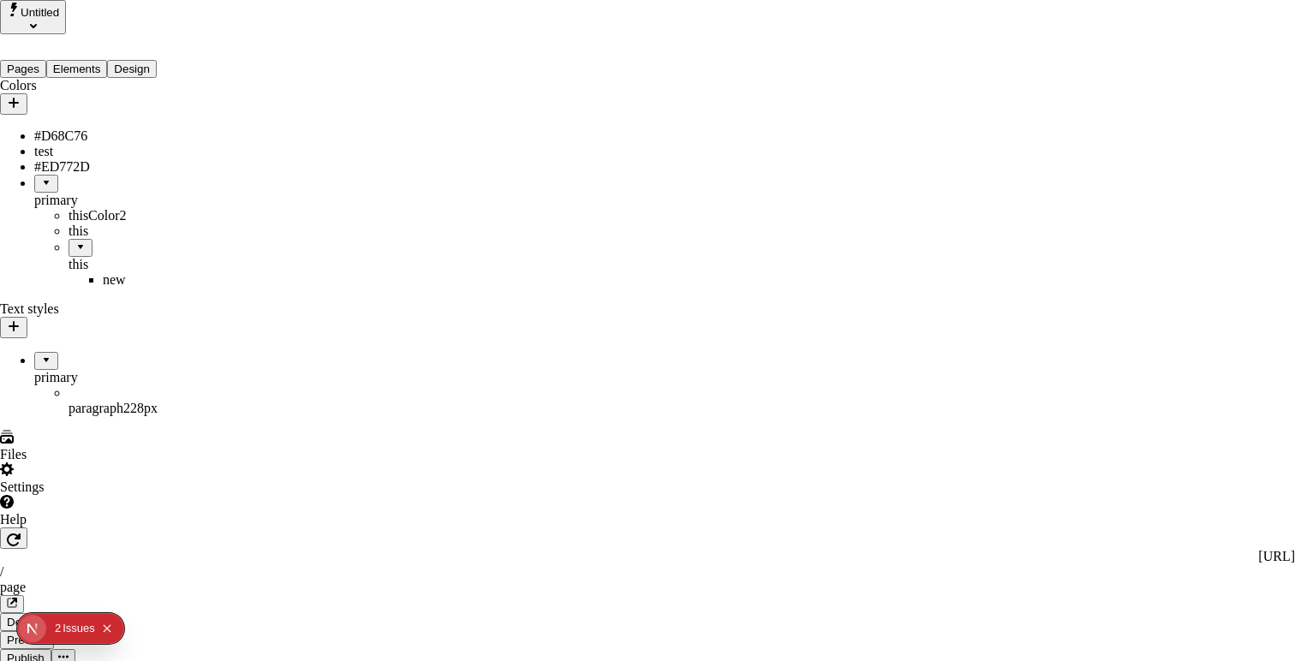
click at [771, 242] on span "Publish" at bounding box center [750, 249] width 41 height 15
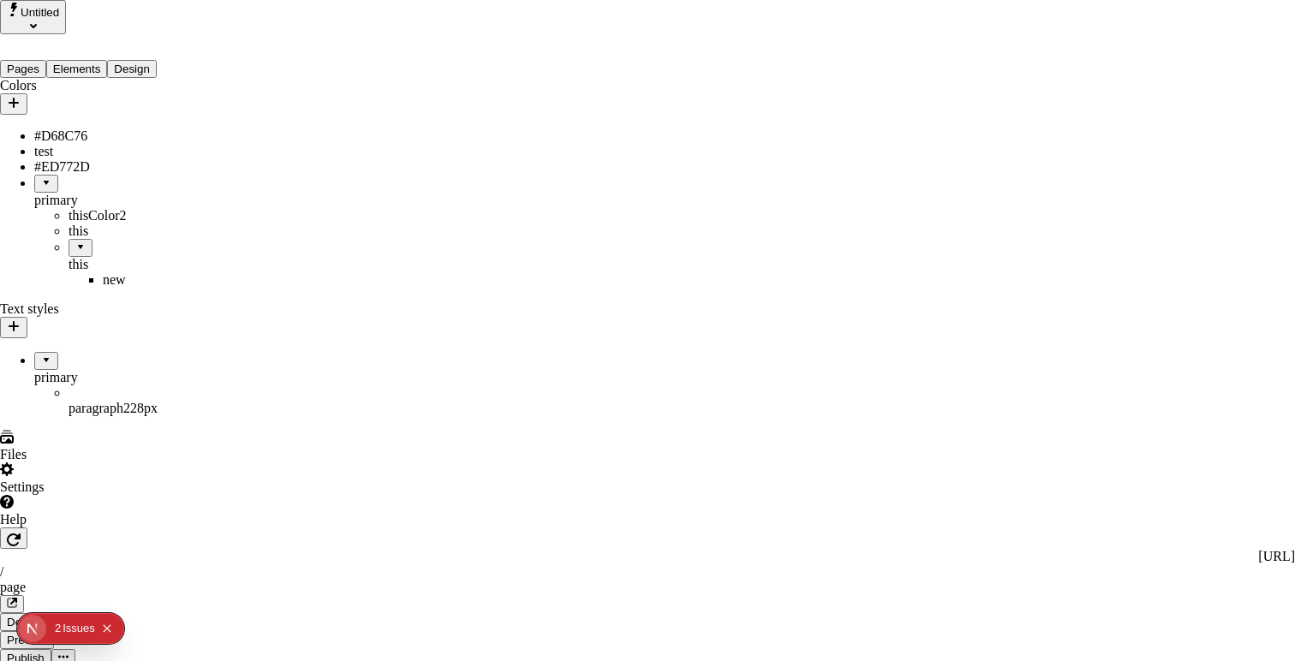
click at [768, 275] on span "Cancel" at bounding box center [749, 282] width 38 height 15
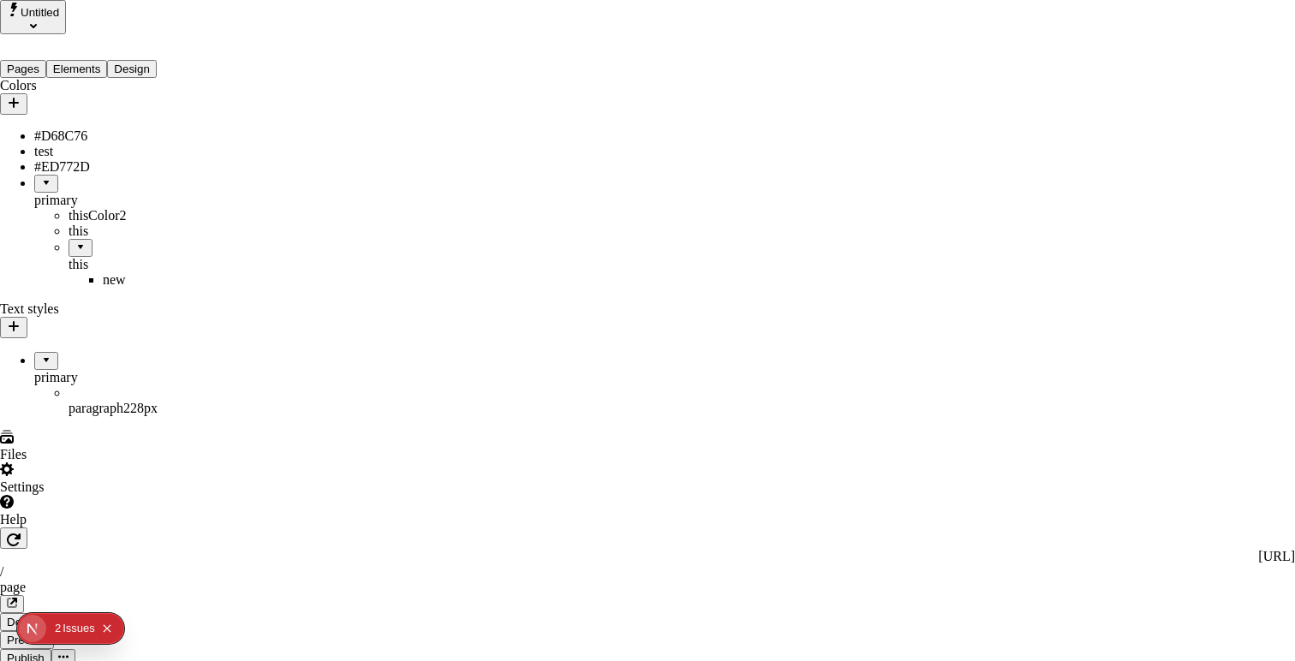
click at [771, 242] on span "Publish" at bounding box center [750, 249] width 41 height 15
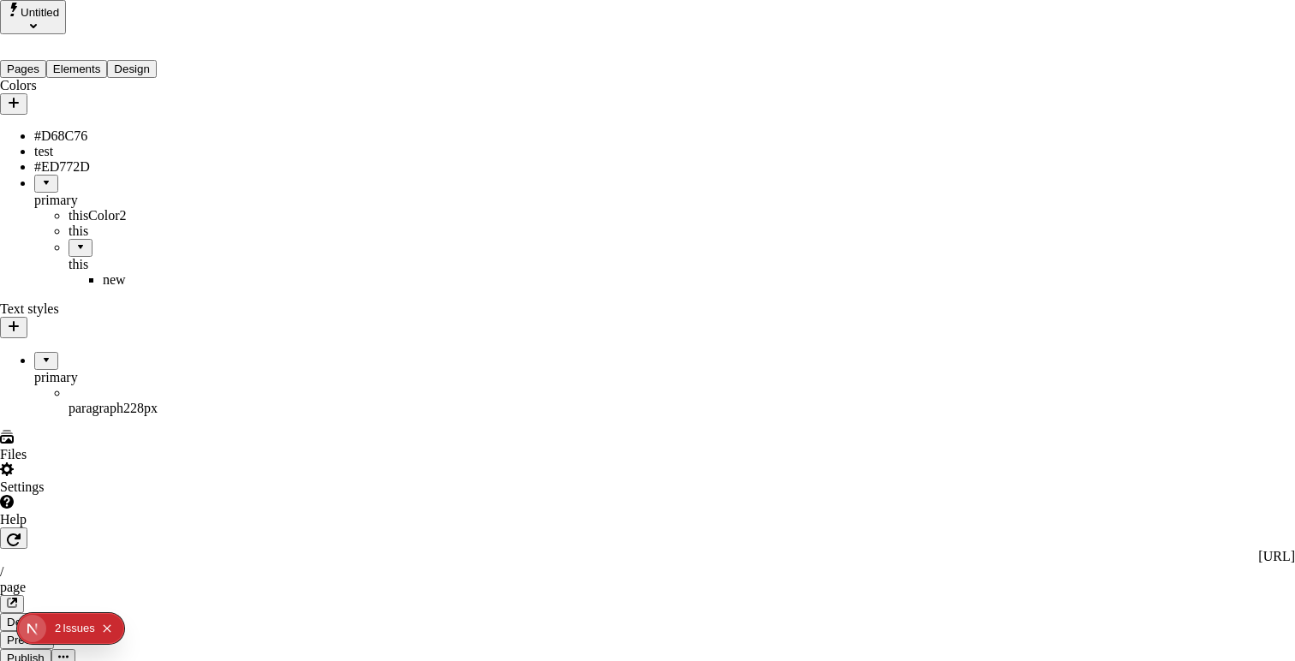
click at [775, 201] on div "Rename" at bounding box center [752, 209] width 45 height 33
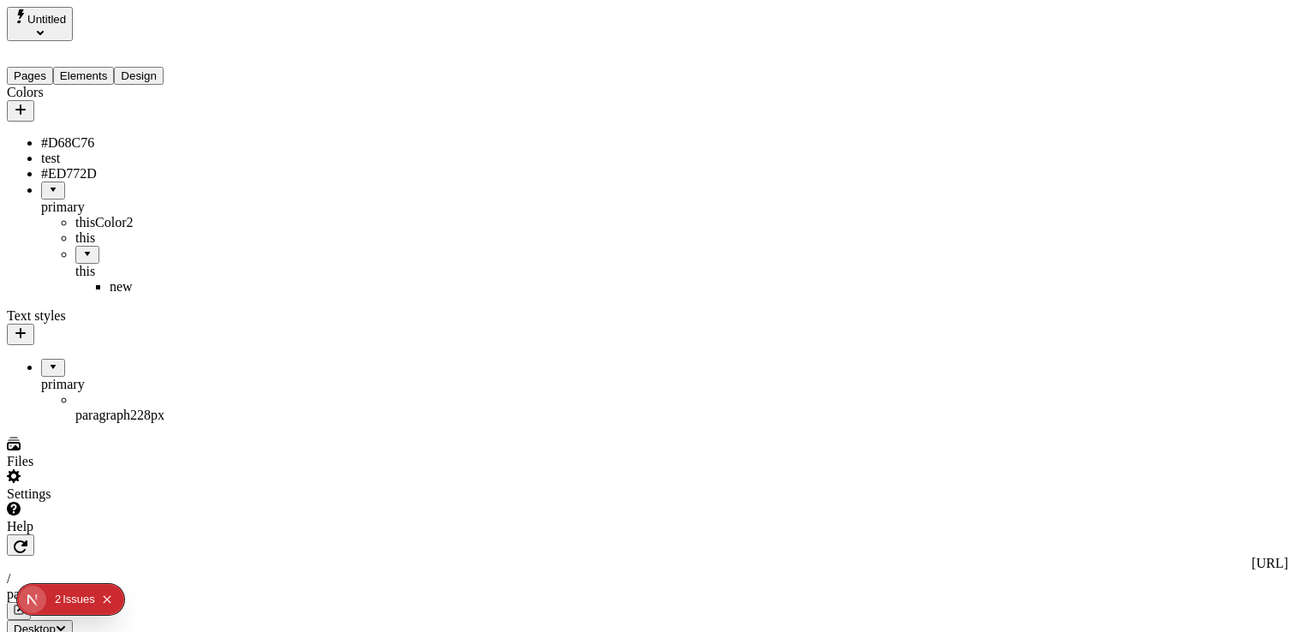
click at [73, 24] on button "Untitled" at bounding box center [40, 24] width 66 height 34
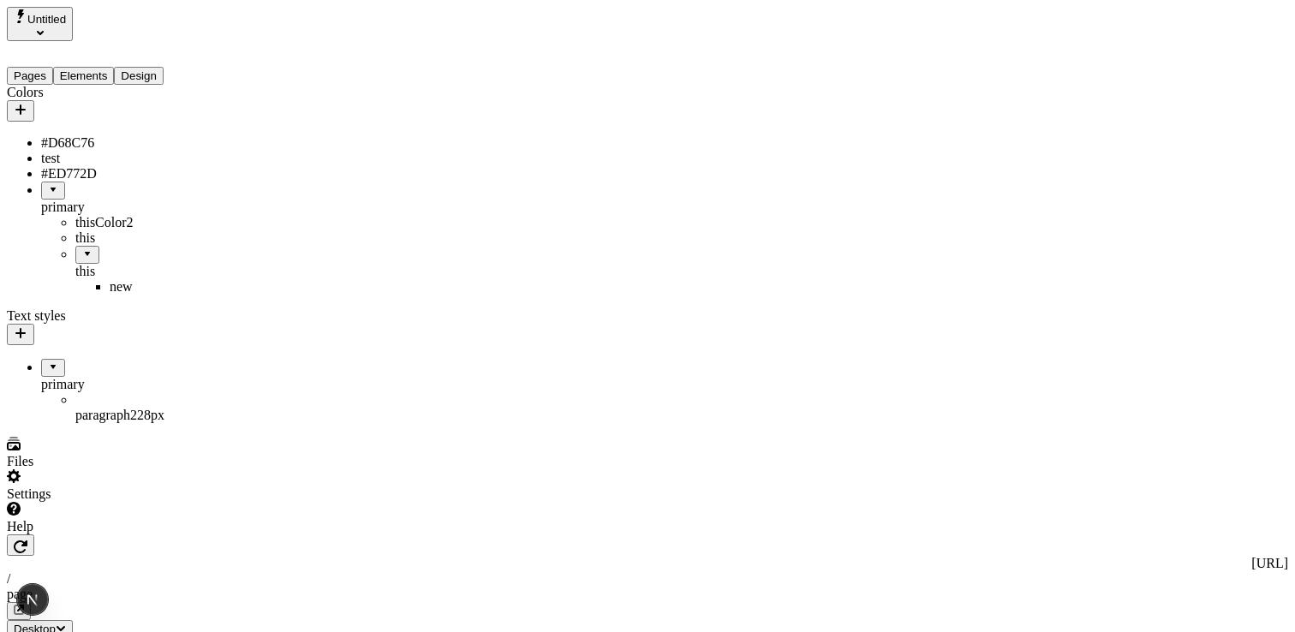
click at [73, 15] on button "Untitled" at bounding box center [40, 24] width 66 height 34
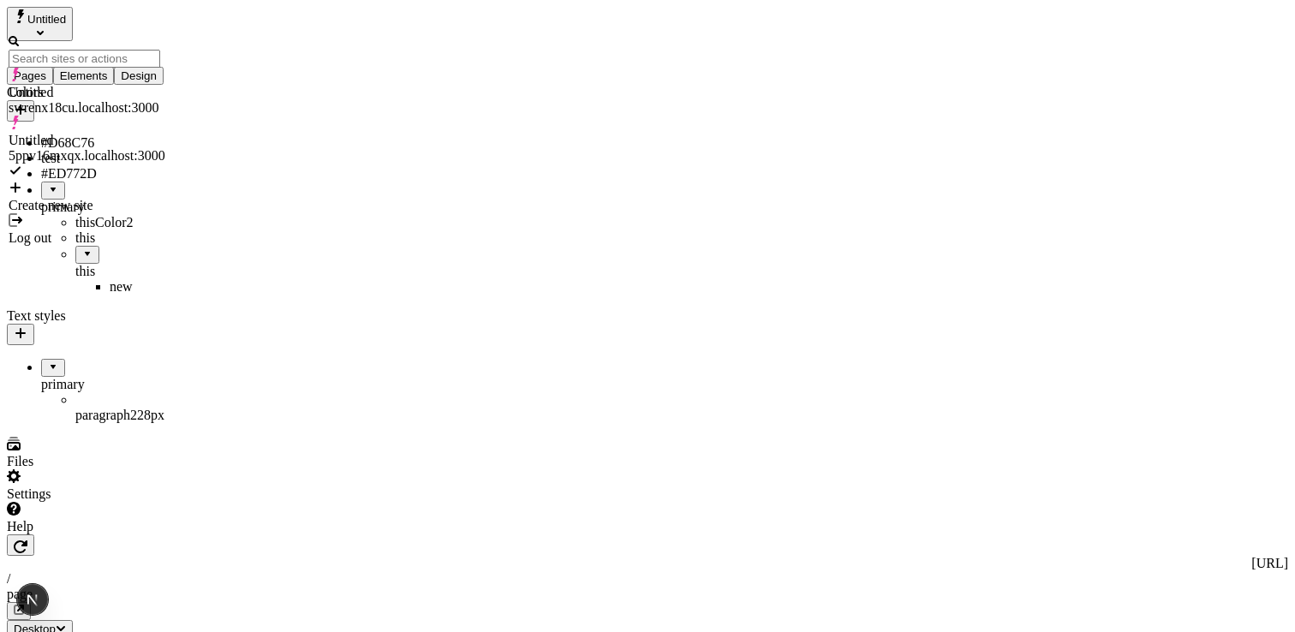
click at [66, 16] on span "Untitled" at bounding box center [46, 19] width 39 height 13
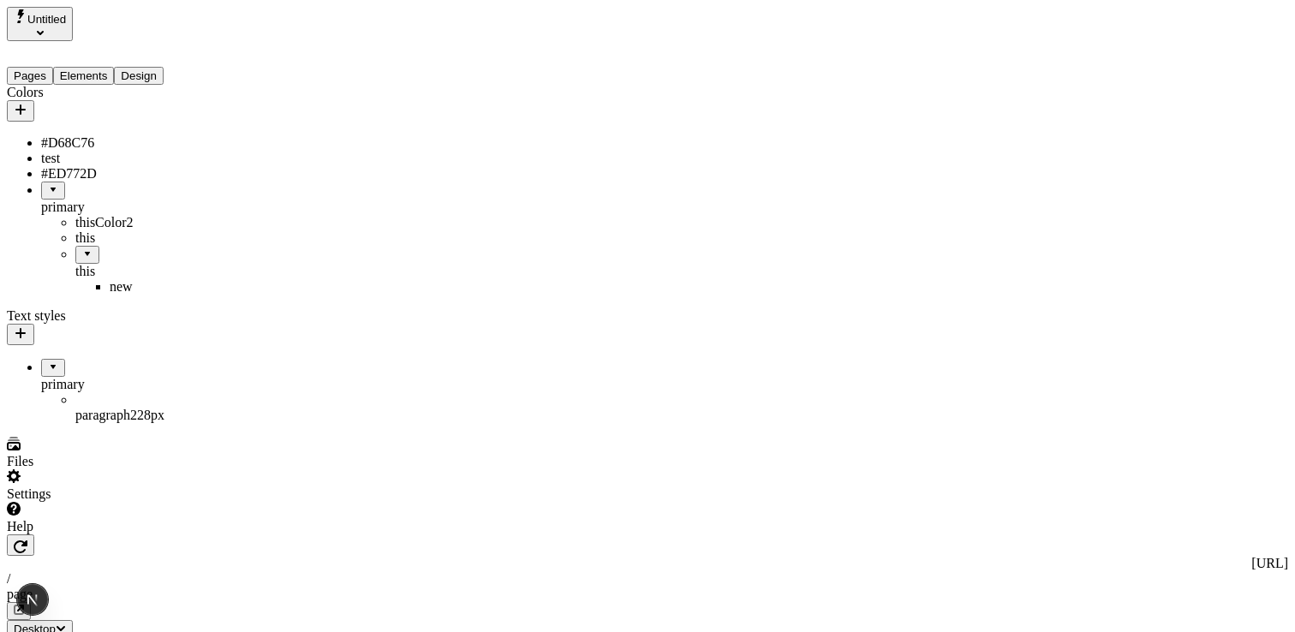
click at [66, 18] on span "Untitled" at bounding box center [46, 19] width 39 height 13
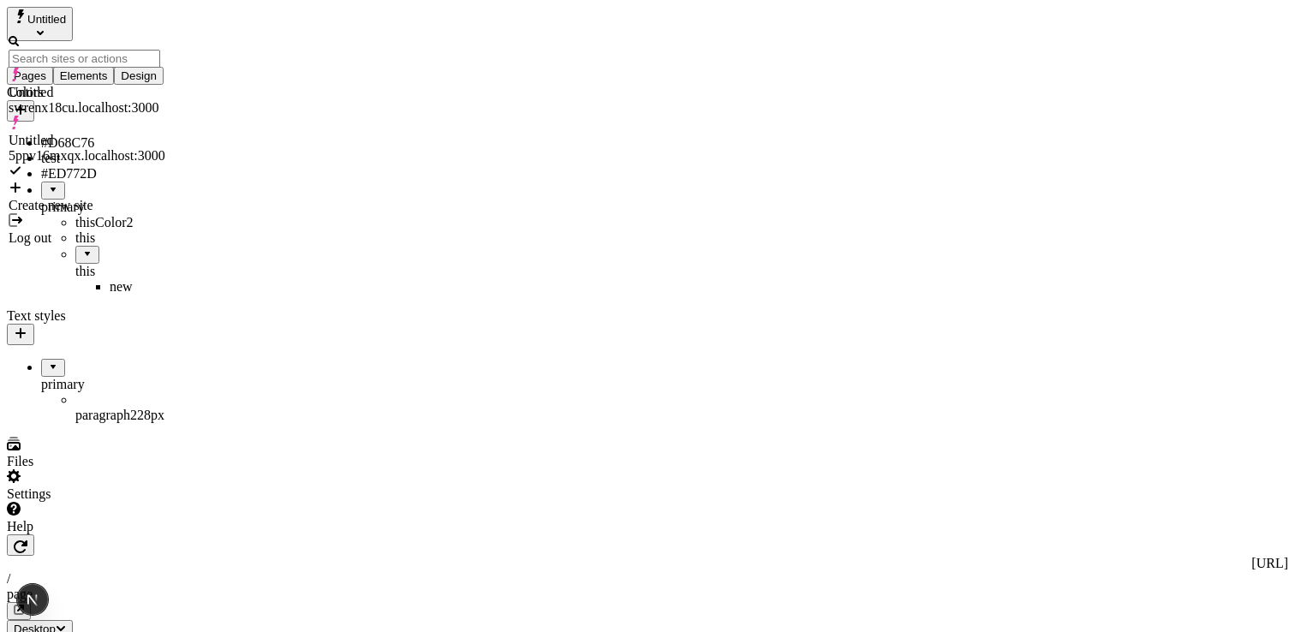
click at [66, 18] on span "Untitled" at bounding box center [46, 19] width 39 height 13
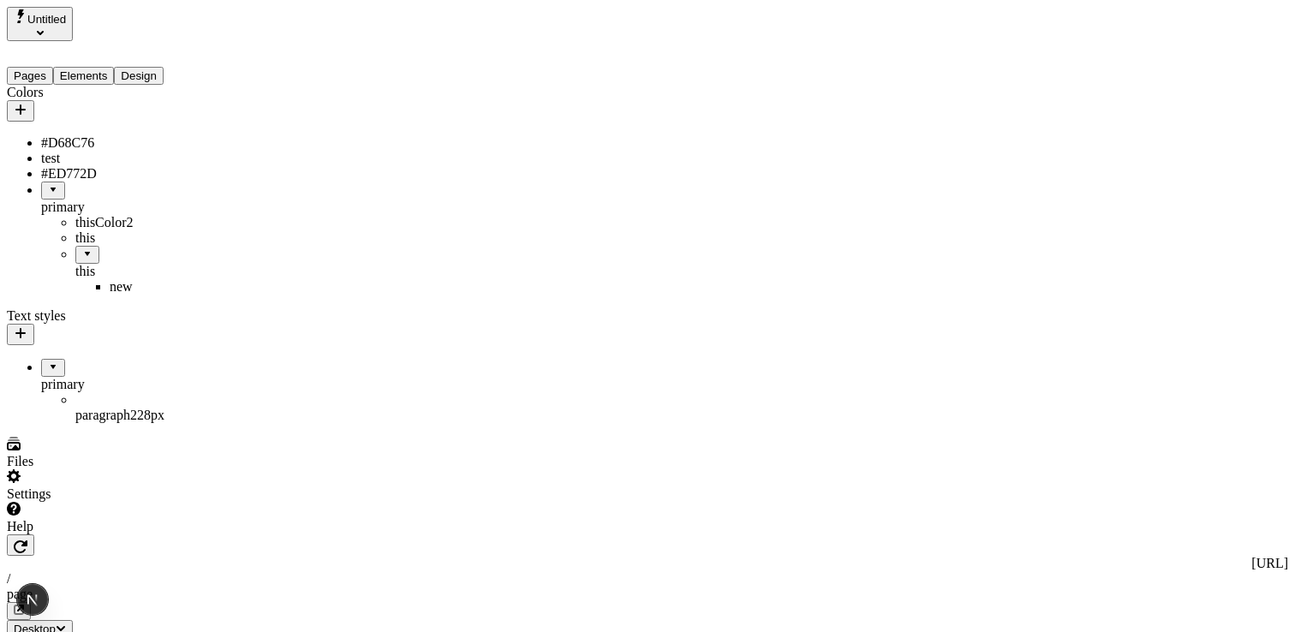
click at [69, 469] on div "Files" at bounding box center [109, 453] width 205 height 33
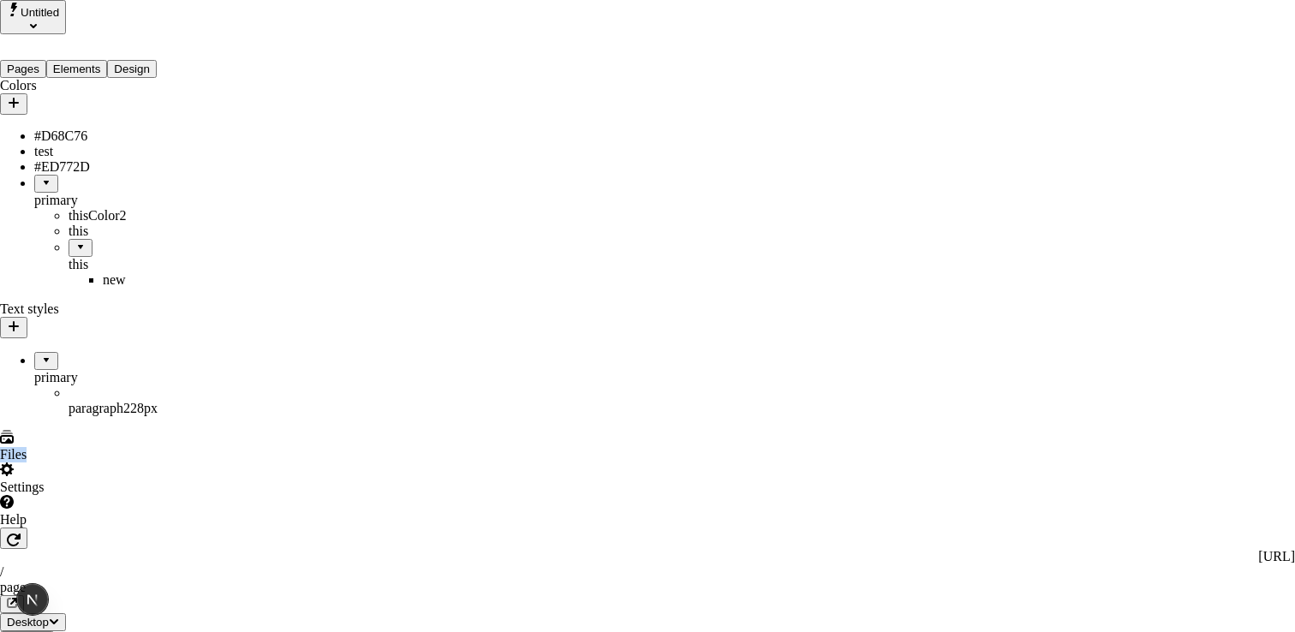
drag, startPoint x: 372, startPoint y: 92, endPoint x: 390, endPoint y: 92, distance: 18.8
type input "Site files"
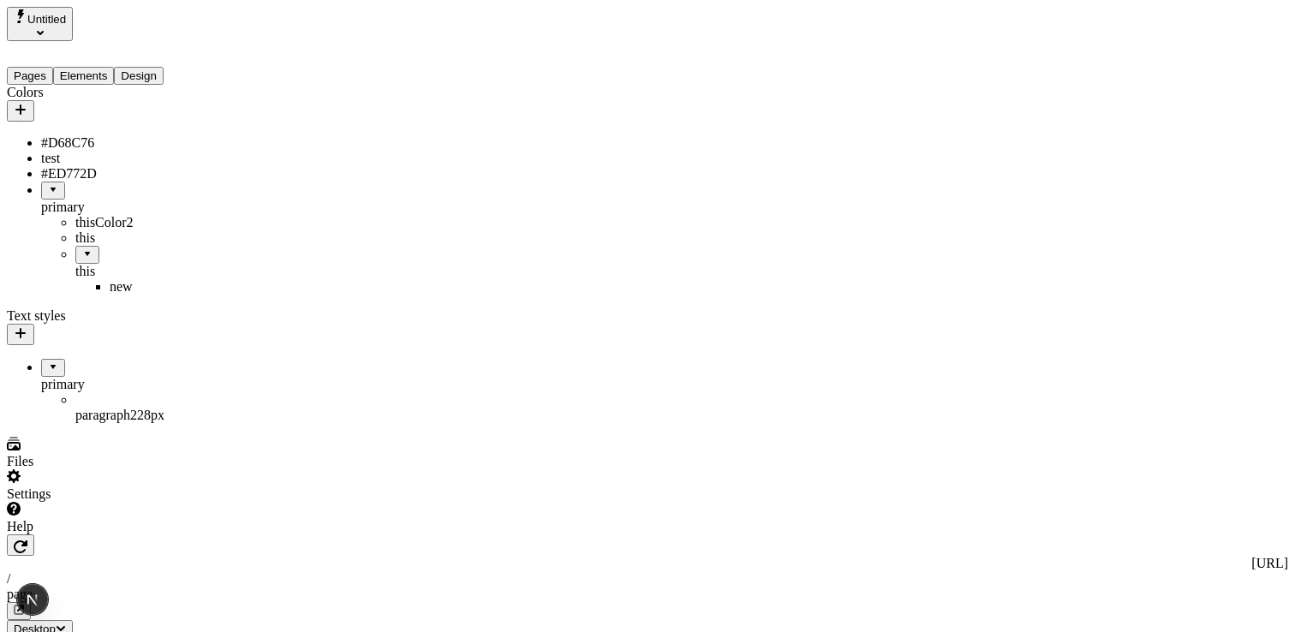
click at [73, 26] on button "Untitled" at bounding box center [40, 24] width 66 height 34
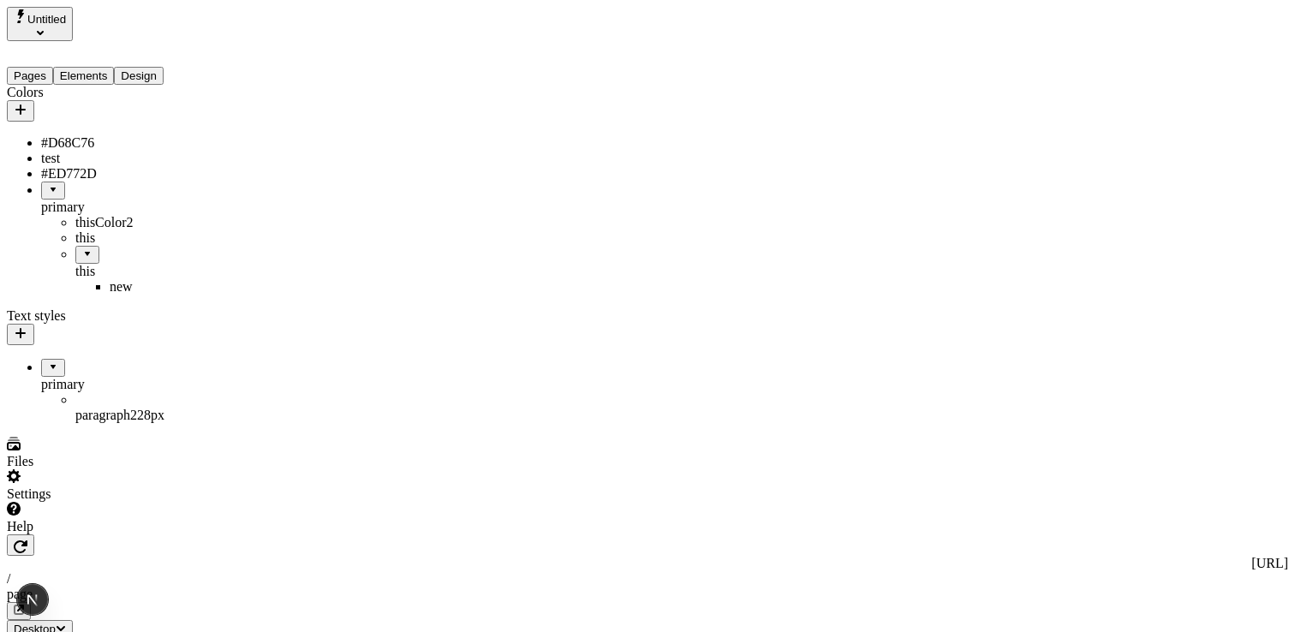
click at [73, 14] on button "Untitled" at bounding box center [40, 24] width 66 height 34
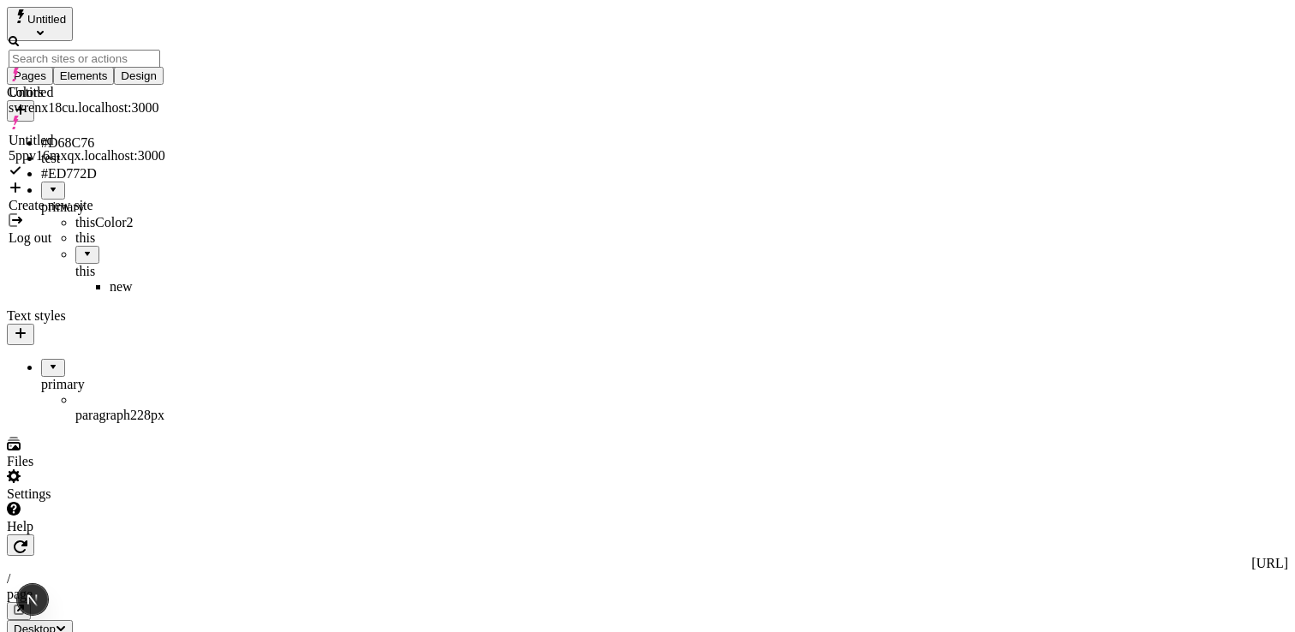
click at [73, 15] on button "Untitled" at bounding box center [40, 24] width 66 height 34
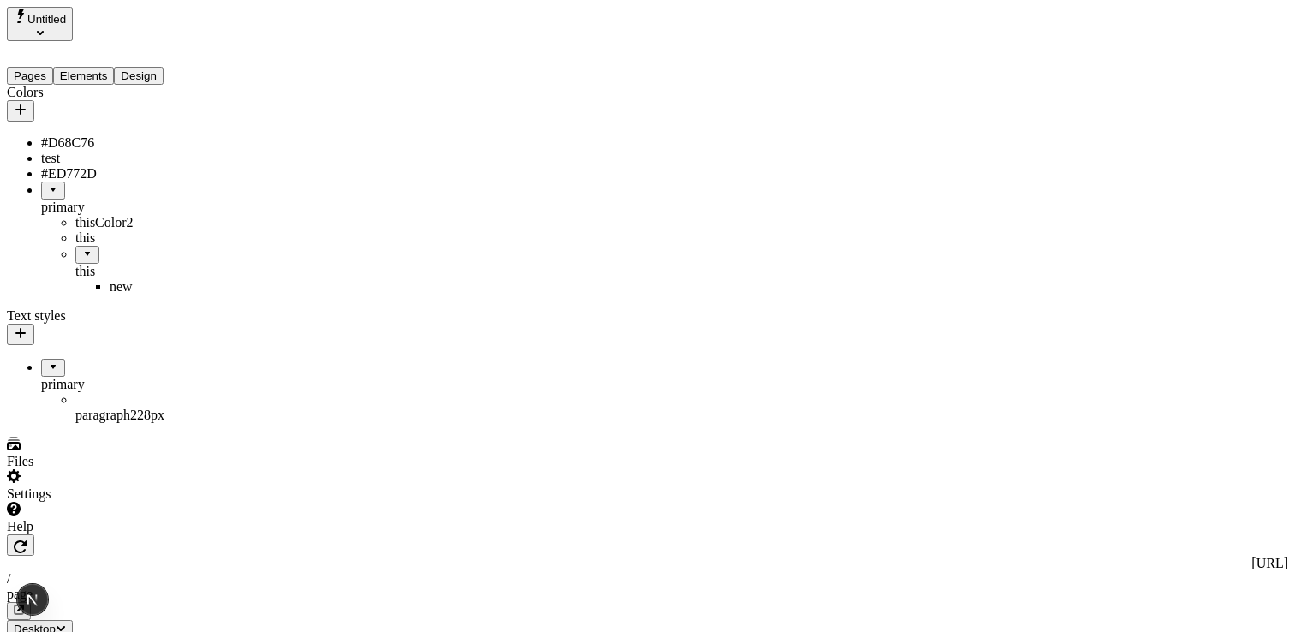
click at [116, 21] on div "Untitled" at bounding box center [109, 24] width 205 height 34
click at [56, 622] on span "Desktop" at bounding box center [35, 628] width 42 height 13
click at [66, 622] on icon "button" at bounding box center [61, 627] width 10 height 10
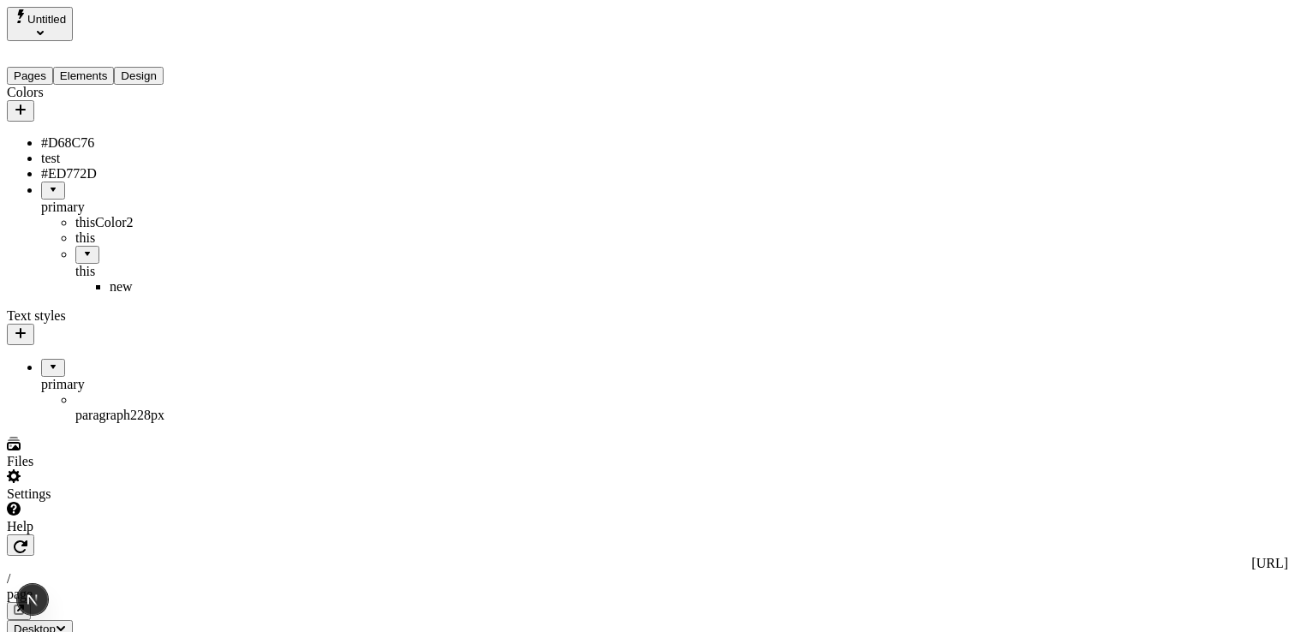
click at [41, 93] on div "Colors" at bounding box center [109, 92] width 205 height 15
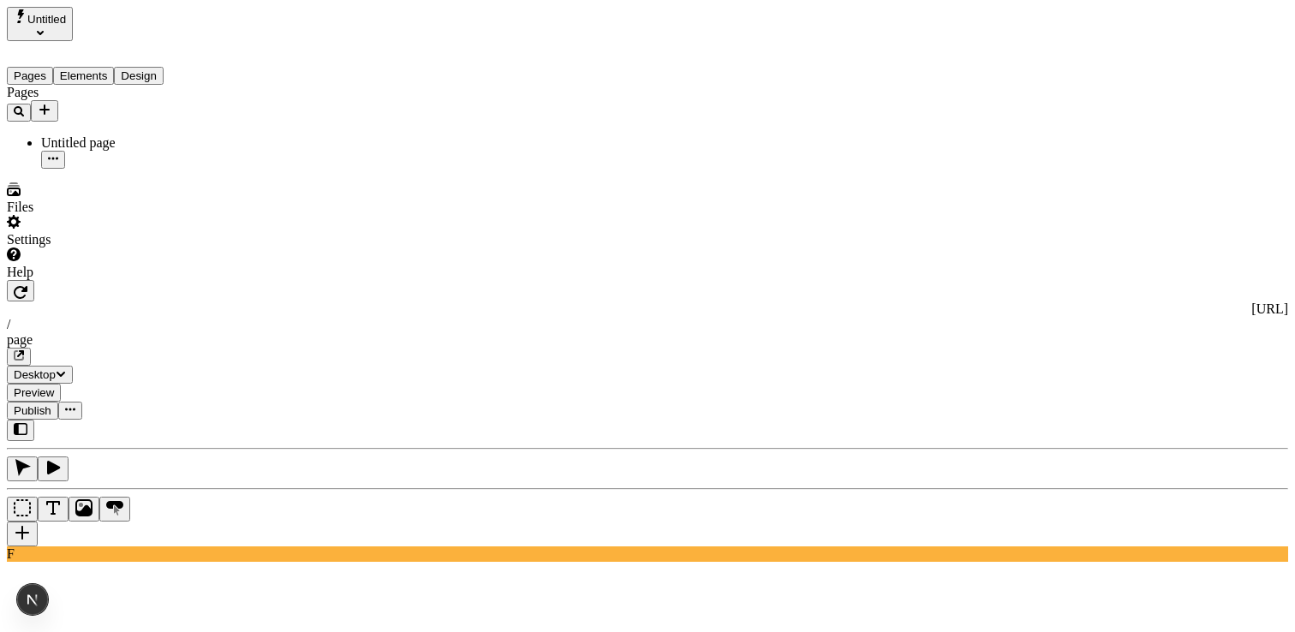
click at [37, 67] on button "Pages" at bounding box center [30, 76] width 46 height 18
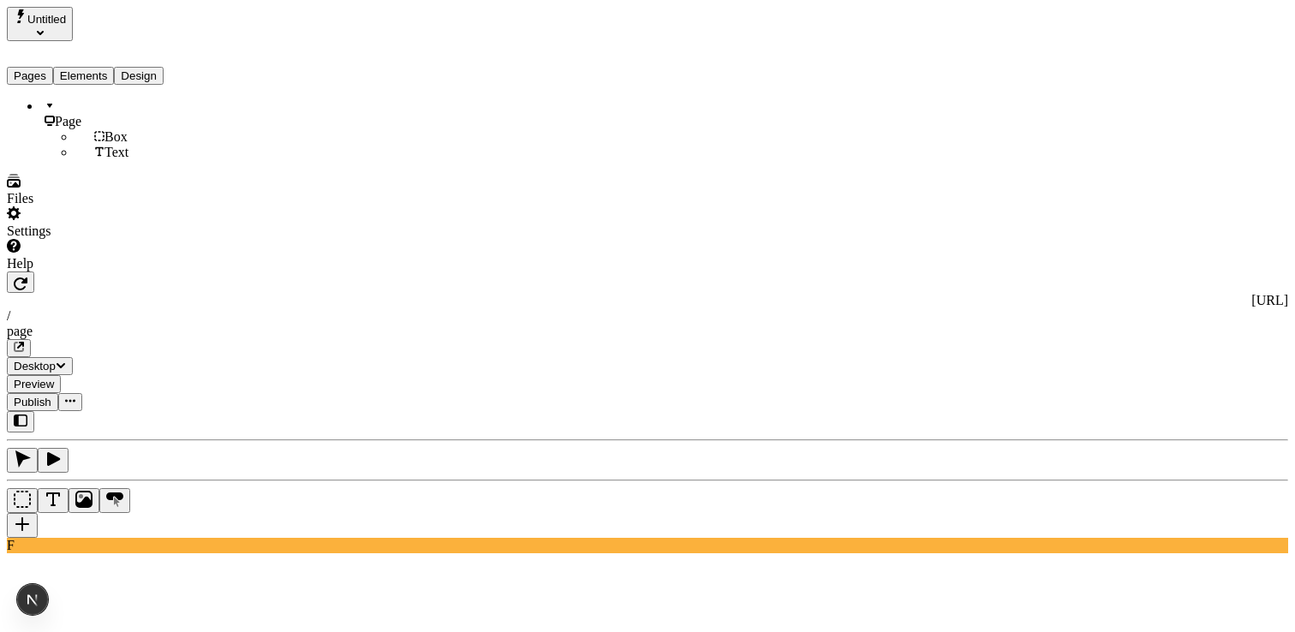
click at [98, 67] on button "Elements" at bounding box center [84, 76] width 62 height 18
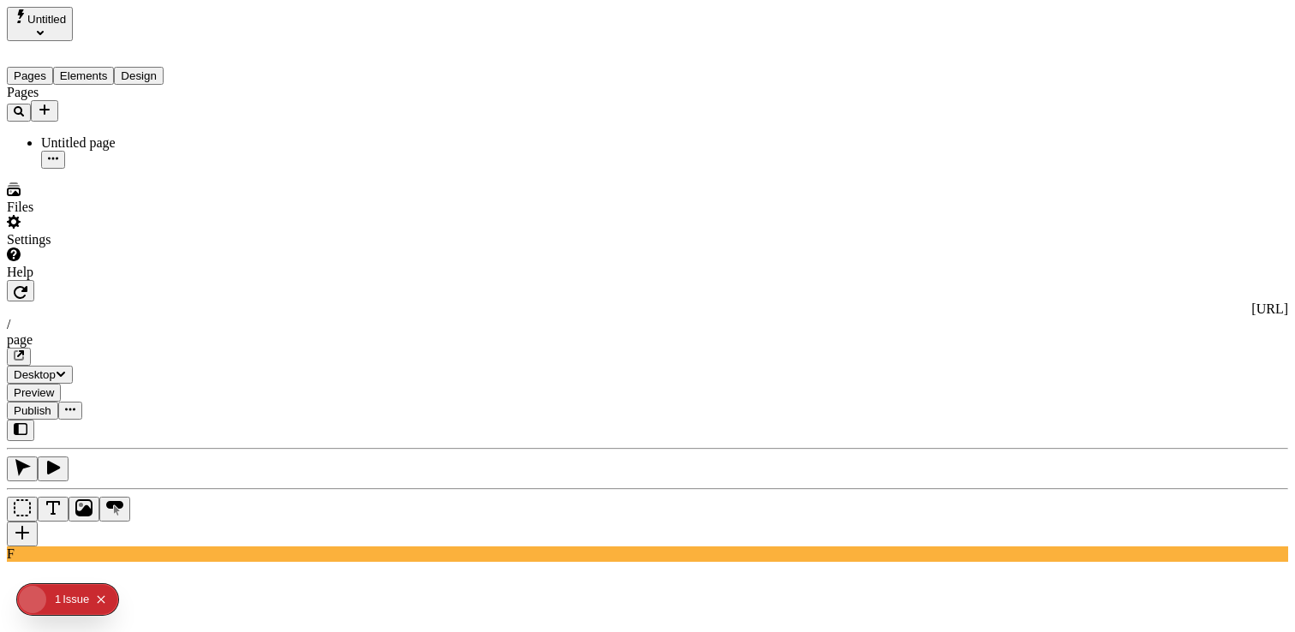
click at [47, 67] on button "Pages" at bounding box center [30, 76] width 46 height 18
click at [51, 103] on icon "Add new" at bounding box center [45, 110] width 14 height 14
click at [140, 132] on div "Blank page" at bounding box center [168, 132] width 57 height 48
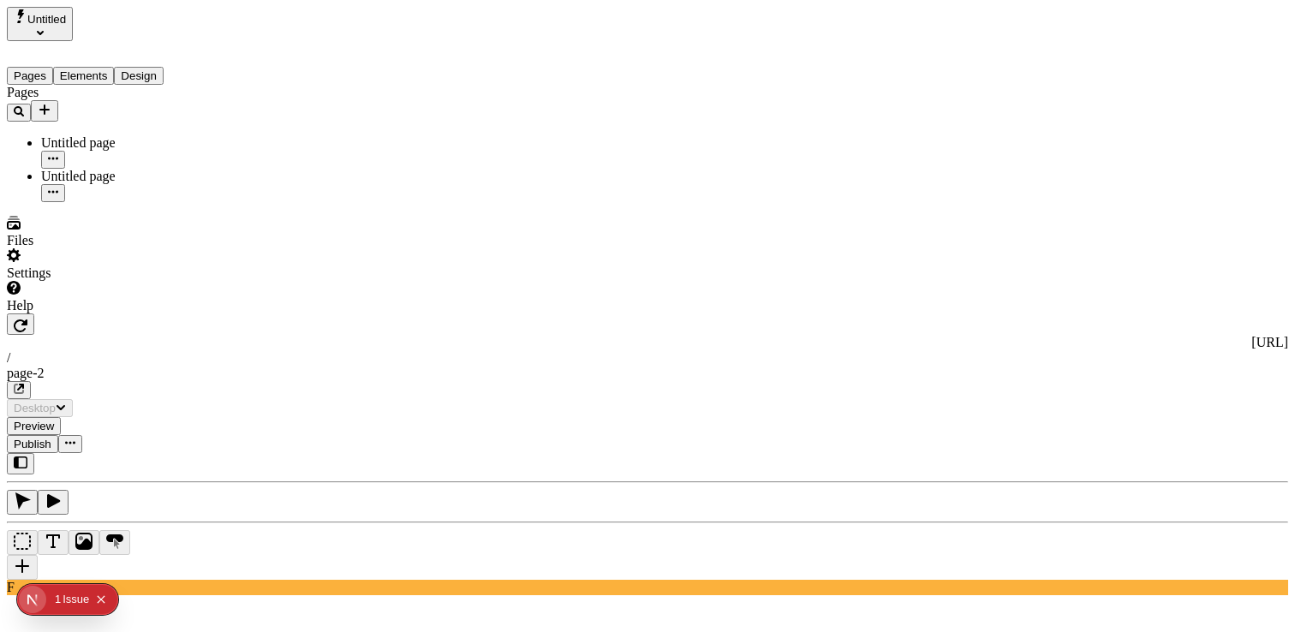
drag, startPoint x: 125, startPoint y: 130, endPoint x: 176, endPoint y: 110, distance: 55.0
click at [126, 135] on div "Untitled page" at bounding box center [126, 142] width 171 height 15
click at [51, 103] on icon "Add new" at bounding box center [45, 110] width 14 height 14
click at [140, 156] on div "Collection" at bounding box center [168, 172] width 57 height 33
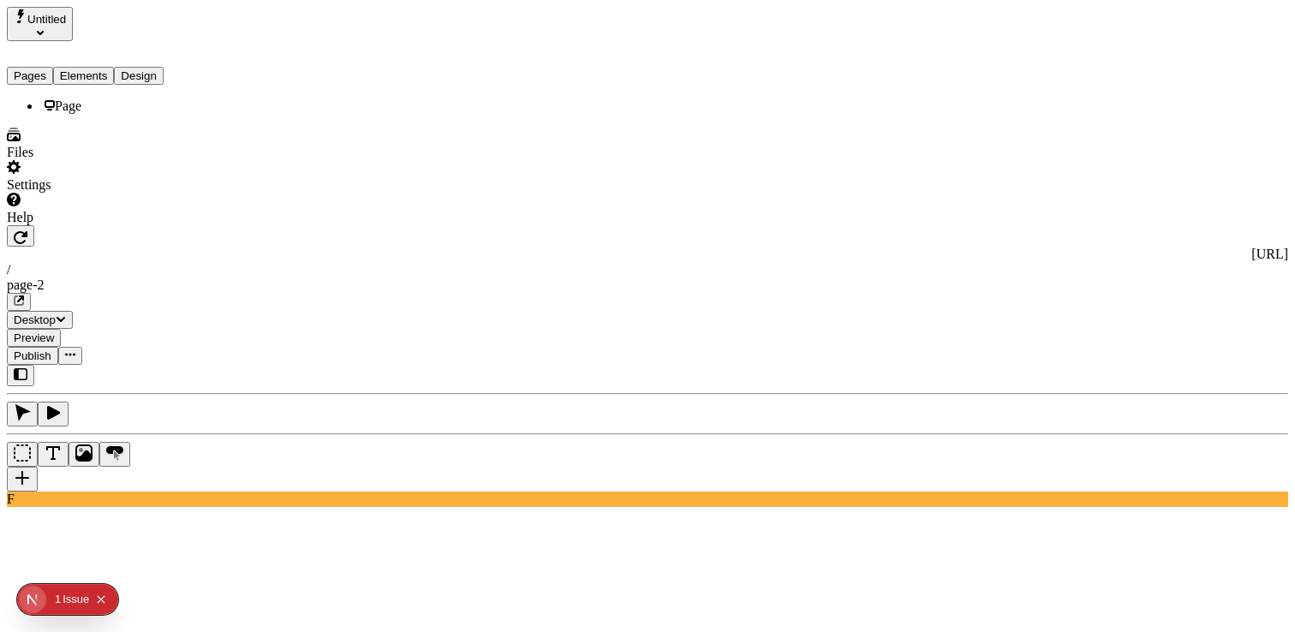
click at [111, 67] on button "Elements" at bounding box center [84, 76] width 62 height 18
click at [164, 67] on button "Design" at bounding box center [139, 76] width 50 height 18
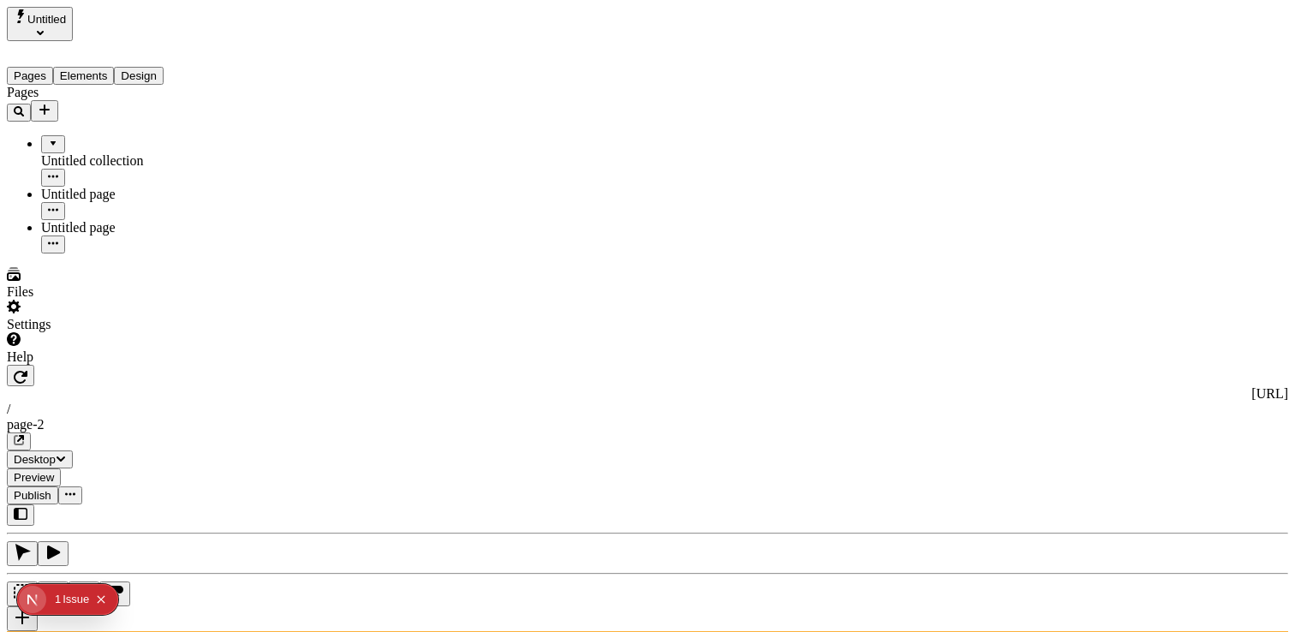
click at [52, 67] on button "Pages" at bounding box center [30, 76] width 46 height 18
click at [98, 67] on button "Elements" at bounding box center [84, 76] width 62 height 18
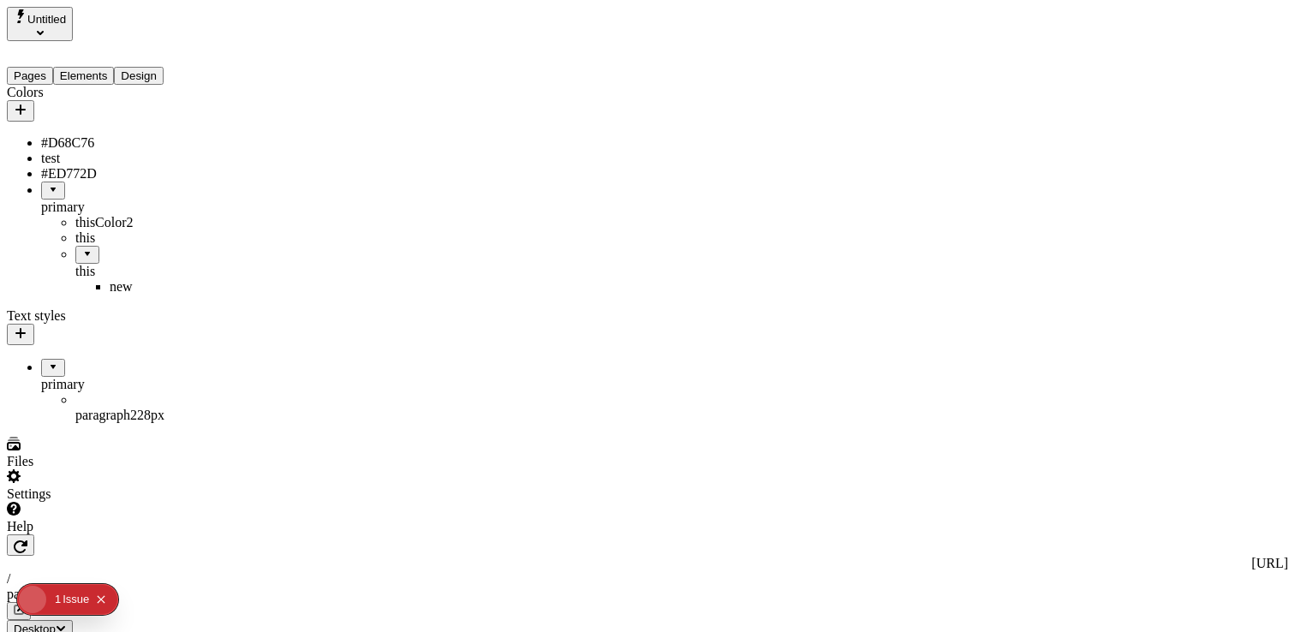
click at [164, 67] on button "Design" at bounding box center [139, 76] width 50 height 18
click at [77, 67] on button "Elements" at bounding box center [84, 76] width 62 height 18
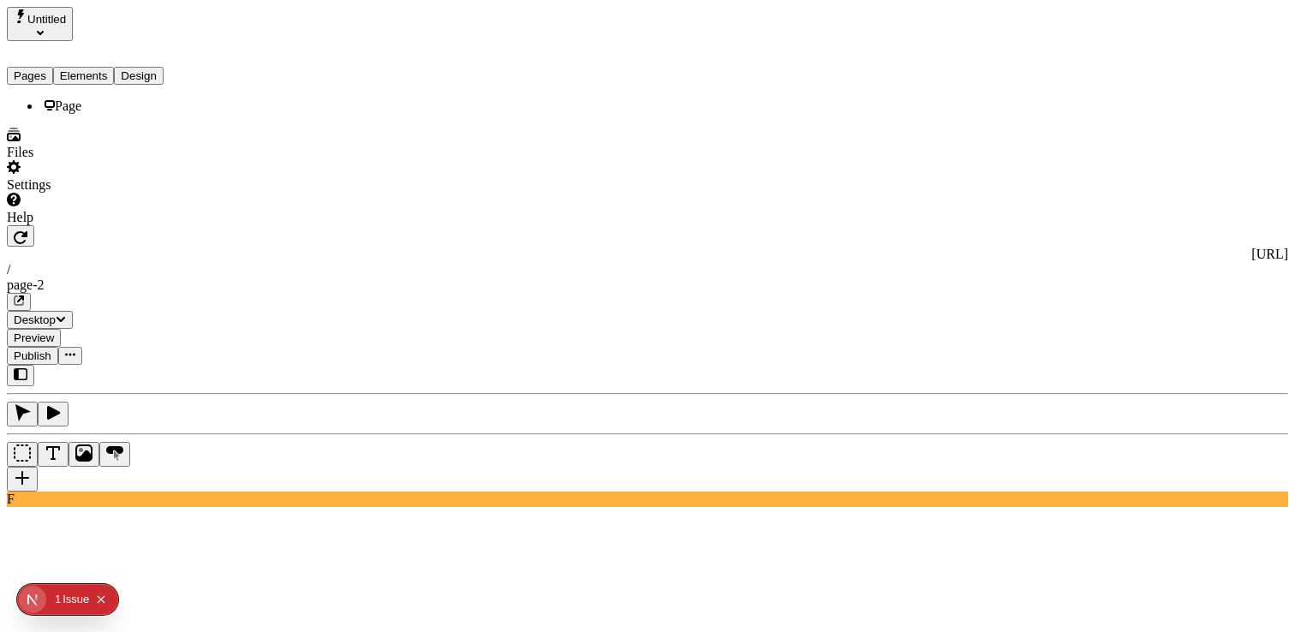
click at [47, 23] on span "Untitled" at bounding box center [46, 19] width 39 height 13
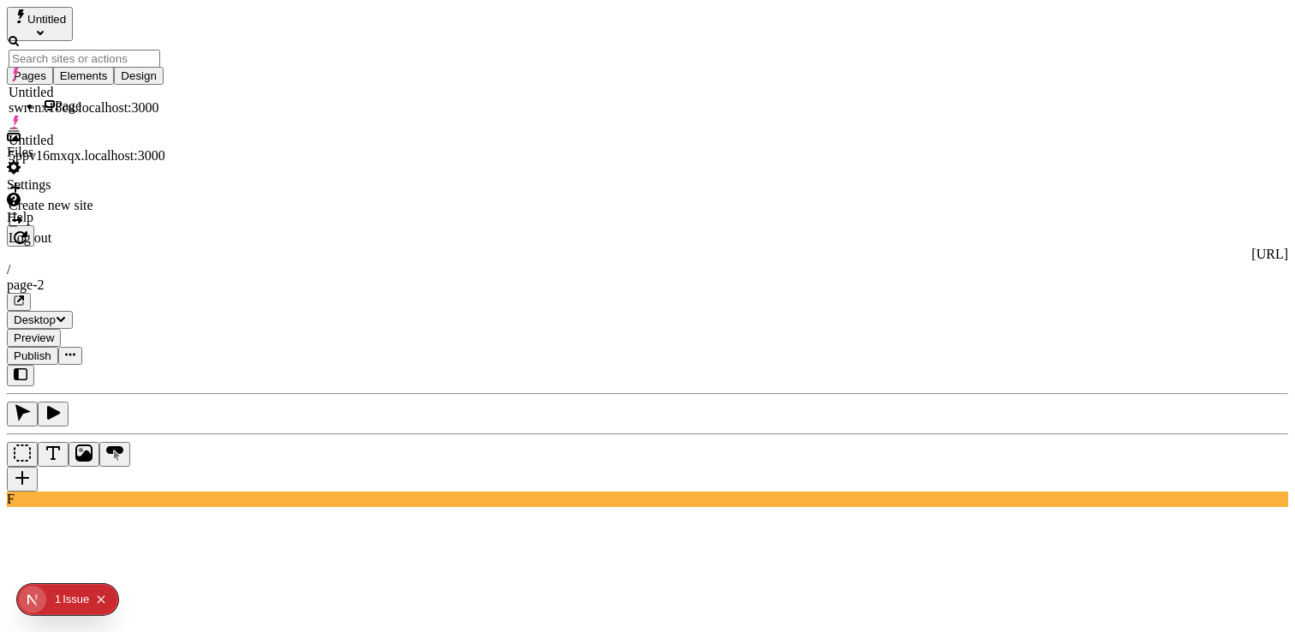
click at [44, 29] on icon "Select site" at bounding box center [40, 32] width 7 height 7
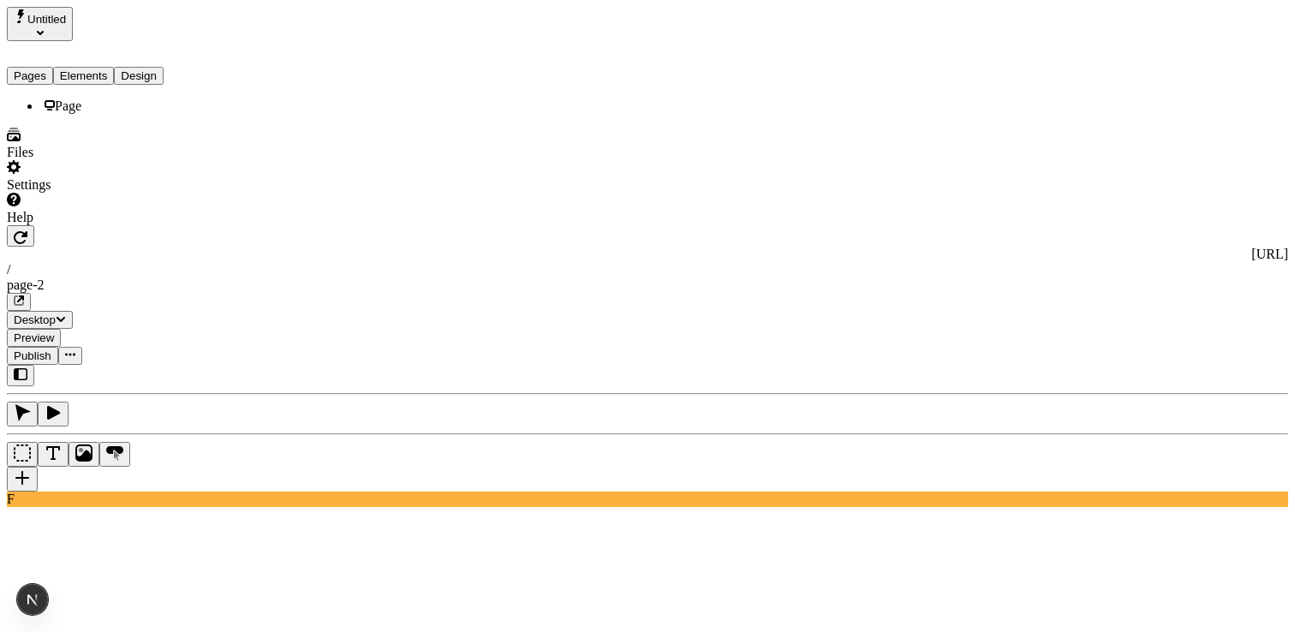
click at [73, 14] on button "Untitled" at bounding box center [40, 24] width 66 height 34
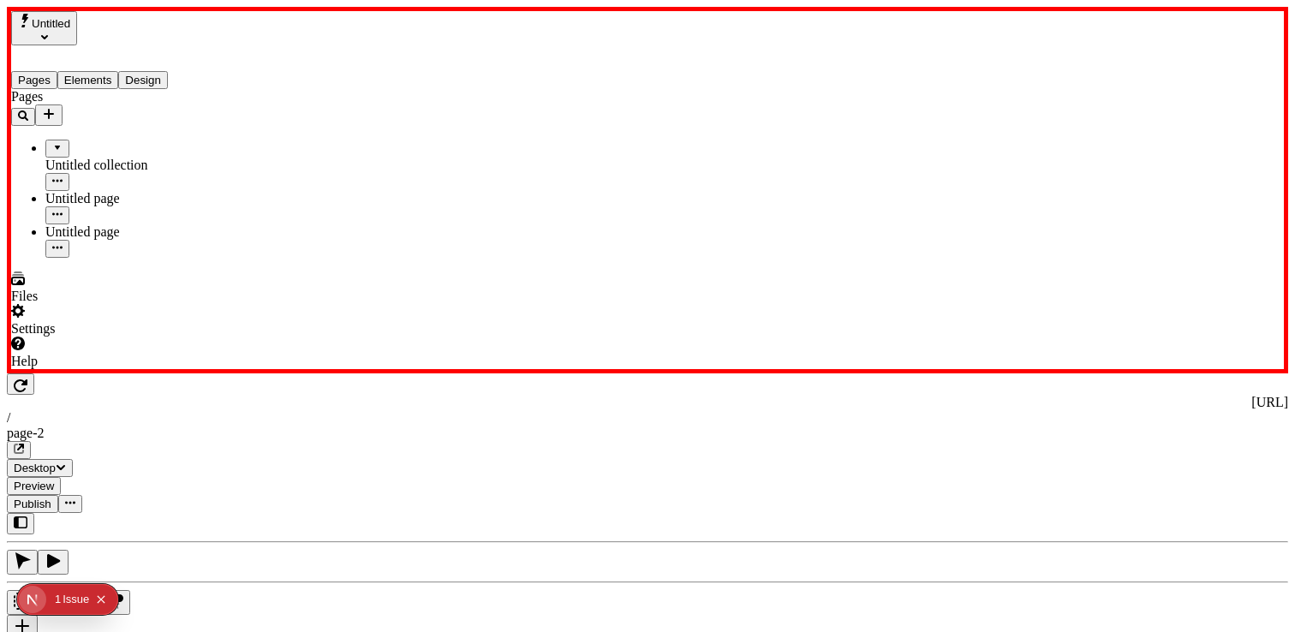
click at [208, 369] on div at bounding box center [113, 369] width 205 height 0
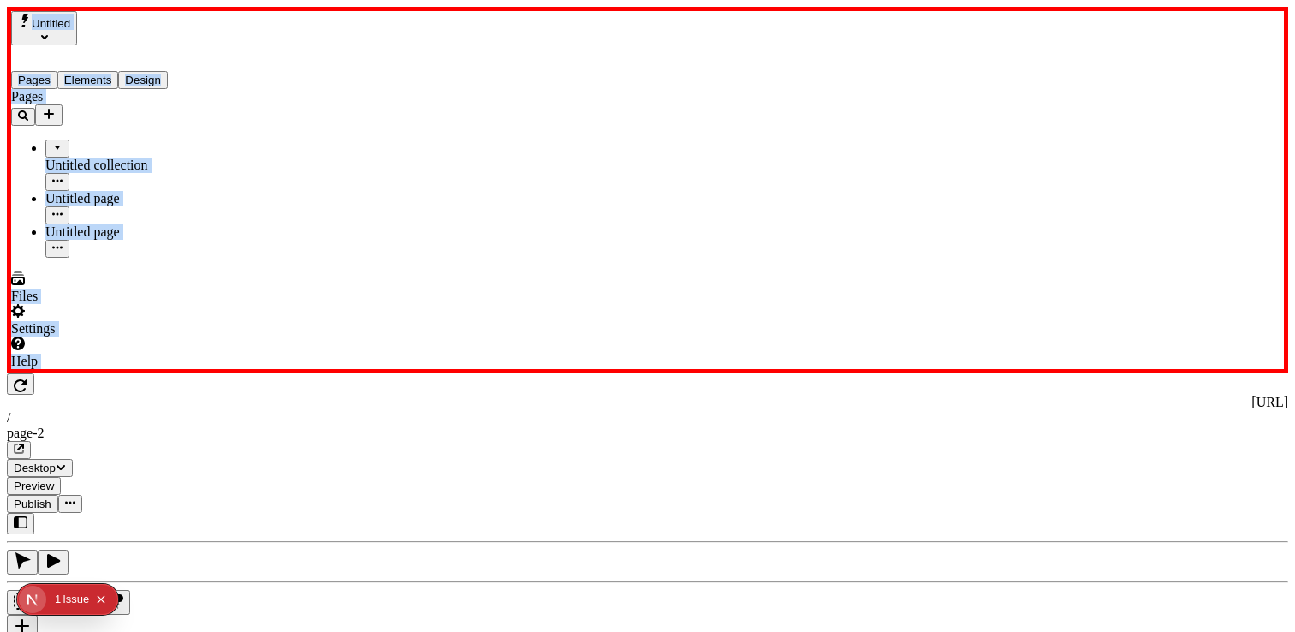
click at [205, 369] on div at bounding box center [113, 369] width 205 height 0
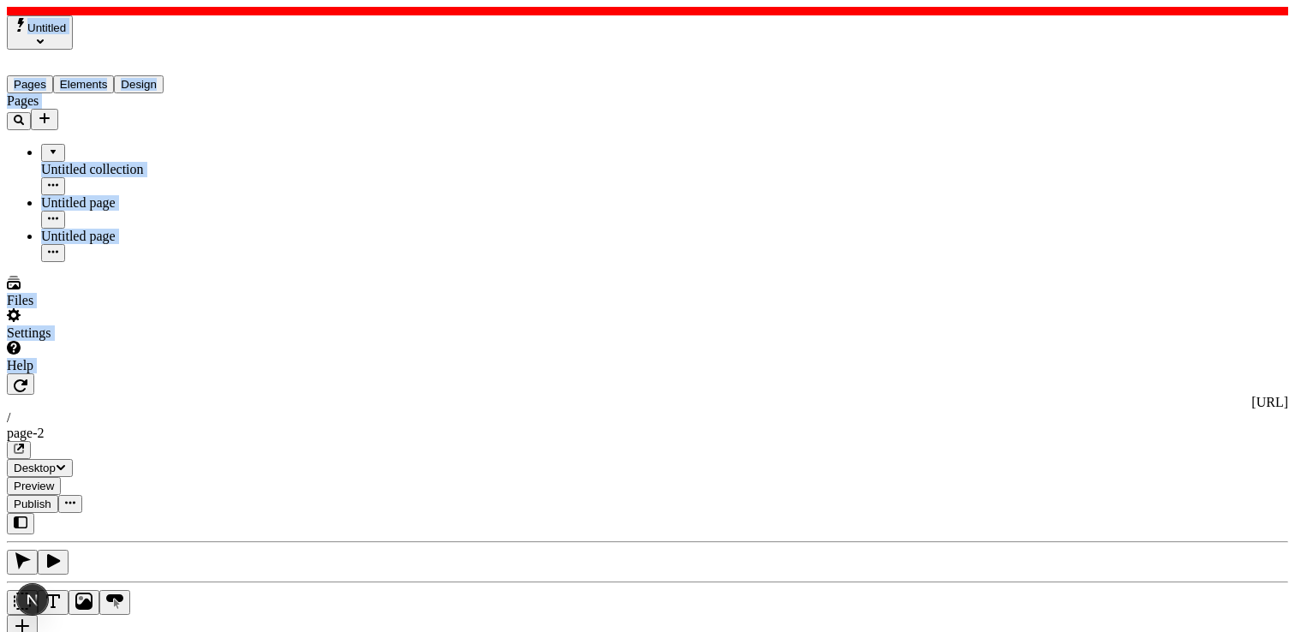
click at [7, 215] on div "Untitled Pages Elements Design Pages Untitled collection Untitled page Untitled…" at bounding box center [97, 194] width 180 height 358
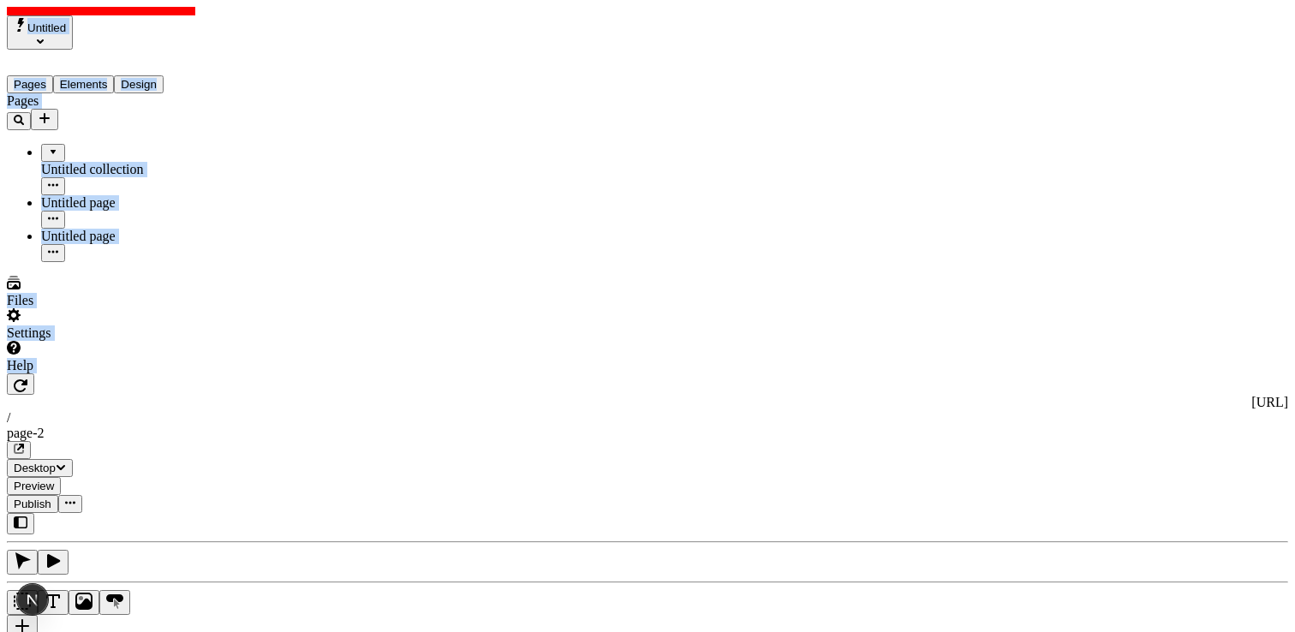
click at [108, 373] on div at bounding box center [97, 373] width 180 height 0
